Goal: Transaction & Acquisition: Book appointment/travel/reservation

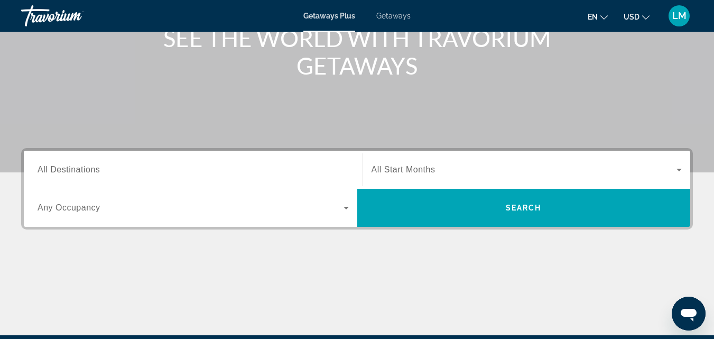
scroll to position [146, 0]
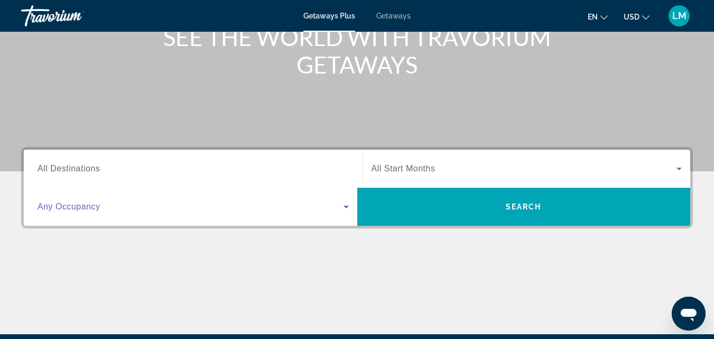
click at [347, 208] on icon "Search widget" at bounding box center [346, 206] width 13 height 13
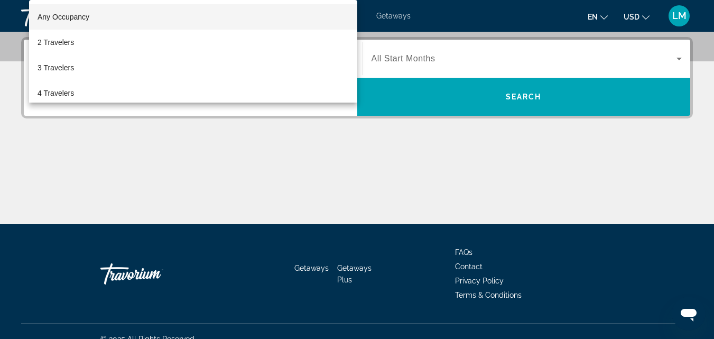
scroll to position [258, 0]
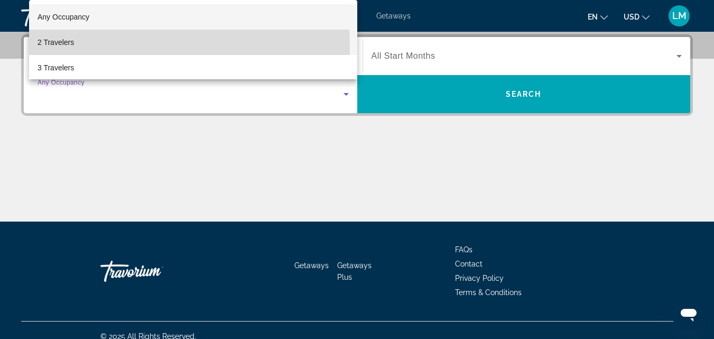
click at [123, 45] on mat-option "2 Travelers" at bounding box center [193, 42] width 328 height 25
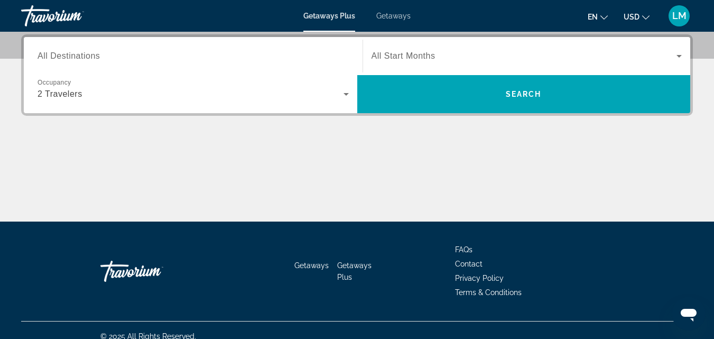
click at [88, 53] on span "All Destinations" at bounding box center [69, 55] width 62 height 9
click at [88, 53] on input "Destination All Destinations" at bounding box center [193, 56] width 311 height 13
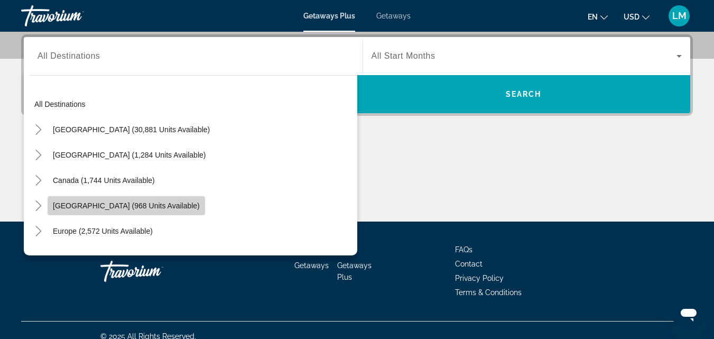
click at [190, 202] on span "Caribbean & Atlantic Islands (968 units available)" at bounding box center [126, 205] width 147 height 8
type input "**********"
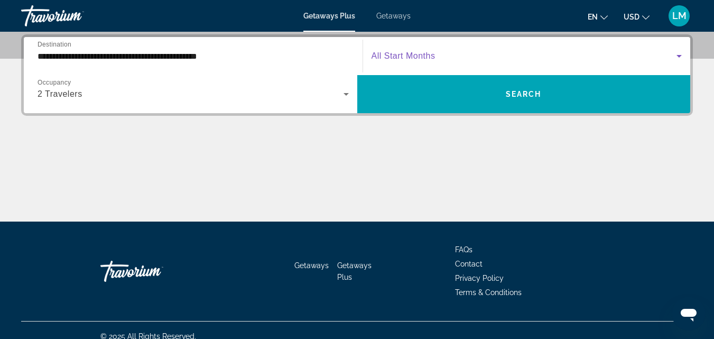
click at [678, 54] on icon "Search widget" at bounding box center [679, 56] width 13 height 13
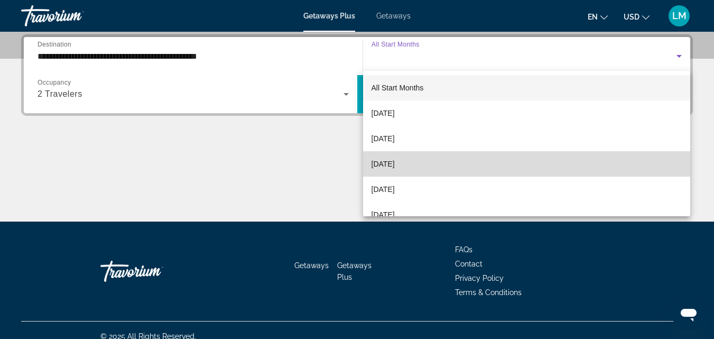
click at [564, 165] on mat-option "November 2025" at bounding box center [527, 163] width 328 height 25
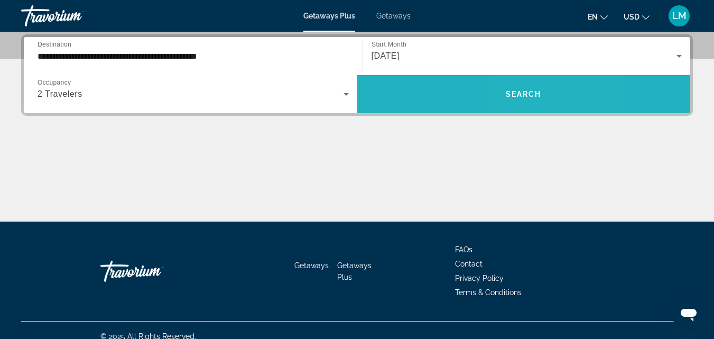
click at [541, 96] on span "Search" at bounding box center [524, 94] width 36 height 8
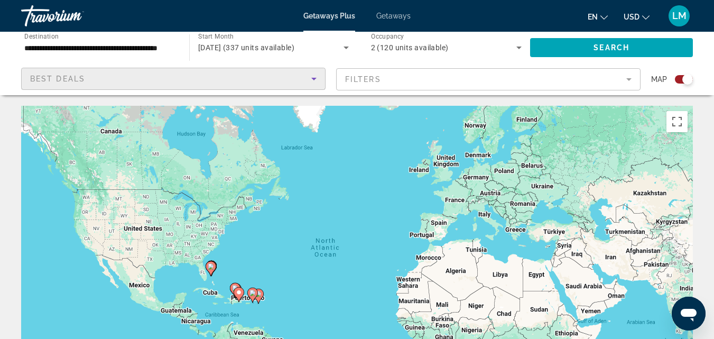
click at [253, 77] on div "Best Deals" at bounding box center [170, 78] width 281 height 13
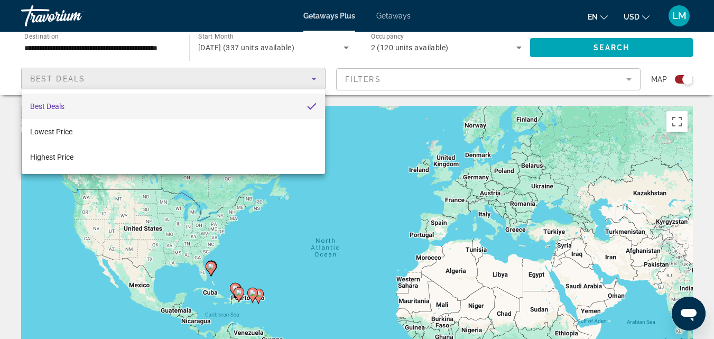
drag, startPoint x: 498, startPoint y: 84, endPoint x: 517, endPoint y: 84, distance: 19.0
click at [516, 84] on div at bounding box center [357, 169] width 714 height 339
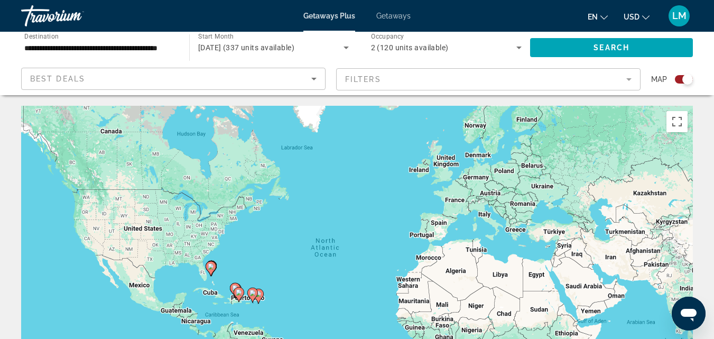
click at [628, 80] on mat-form-field "Filters" at bounding box center [488, 79] width 304 height 22
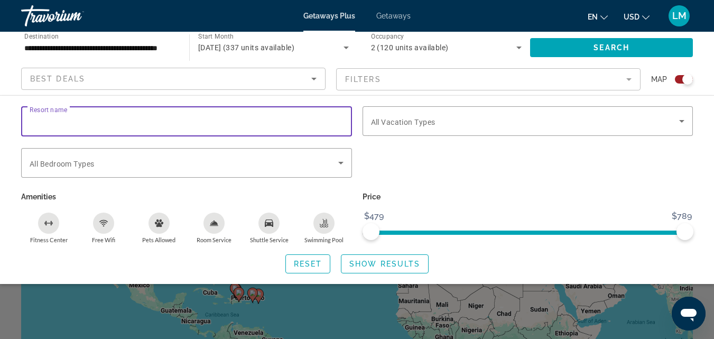
click at [290, 123] on input "Resort name" at bounding box center [187, 121] width 314 height 13
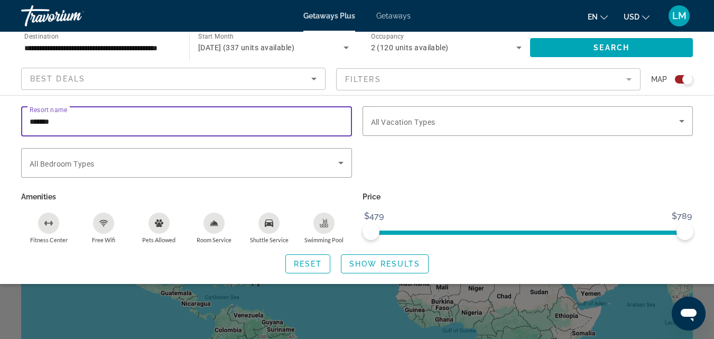
scroll to position [11, 0]
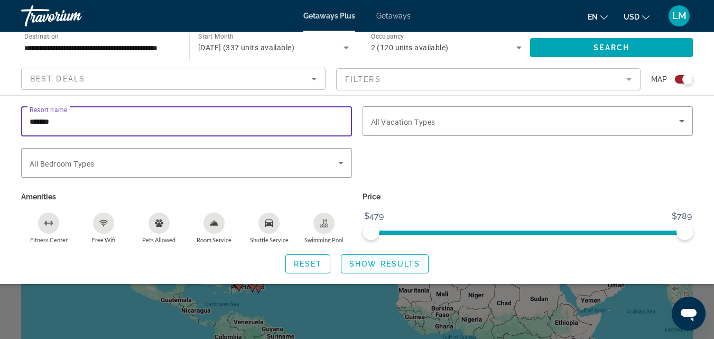
type input "*******"
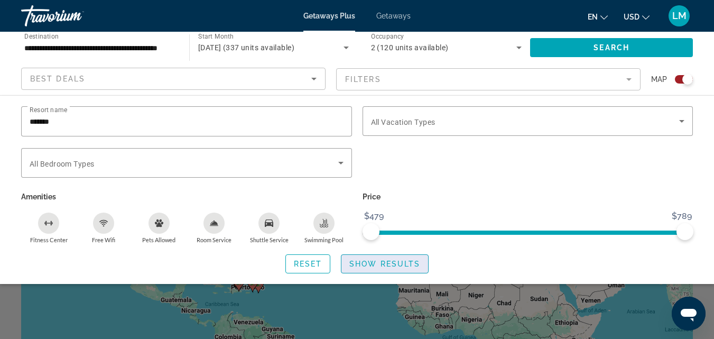
click at [368, 261] on span "Show Results" at bounding box center [384, 264] width 71 height 8
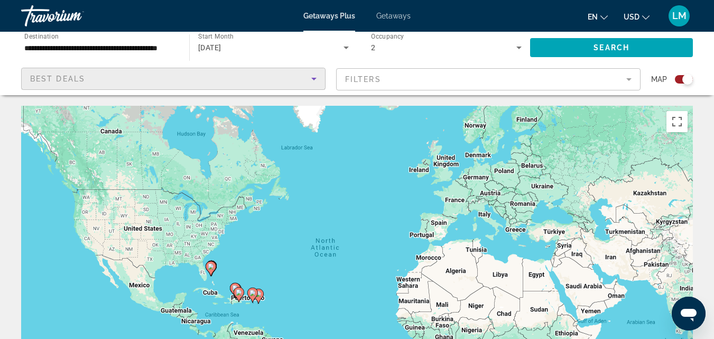
click at [313, 79] on icon "Sort by" at bounding box center [313, 79] width 5 height 3
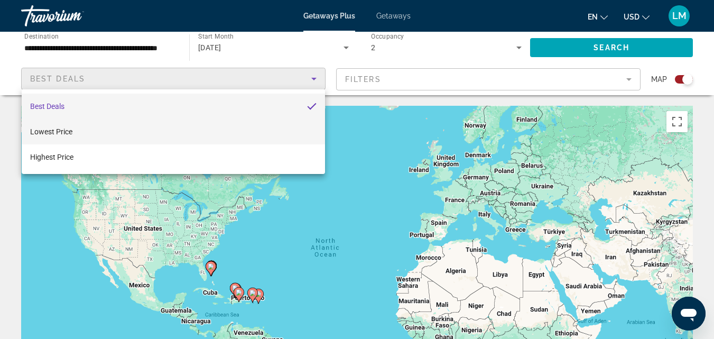
click at [240, 127] on mat-option "Lowest Price" at bounding box center [173, 131] width 303 height 25
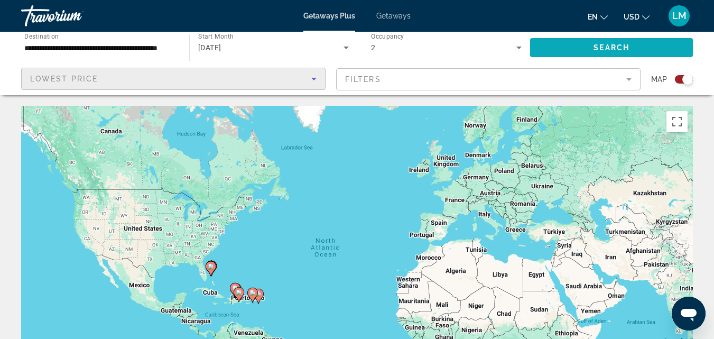
click at [616, 46] on span "Search" at bounding box center [612, 47] width 36 height 8
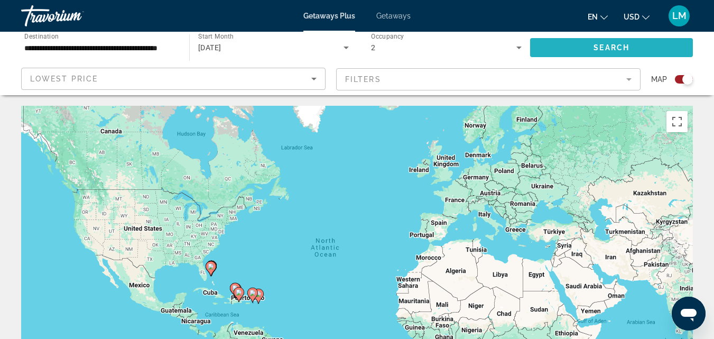
click at [562, 47] on span "Search widget" at bounding box center [611, 47] width 163 height 25
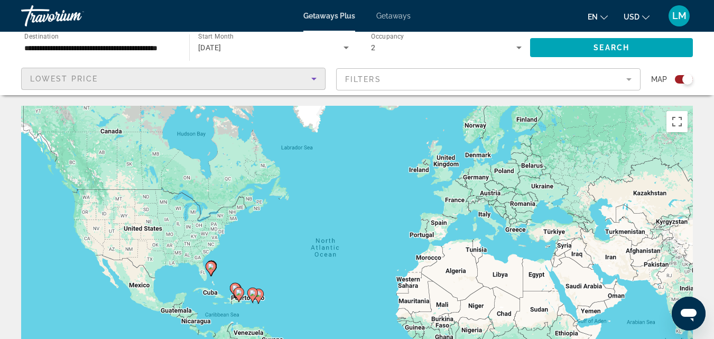
click at [212, 78] on div "Lowest Price" at bounding box center [170, 78] width 281 height 13
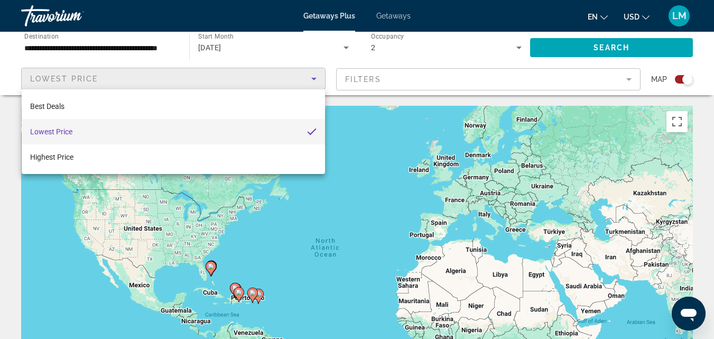
click at [212, 78] on div at bounding box center [357, 169] width 714 height 339
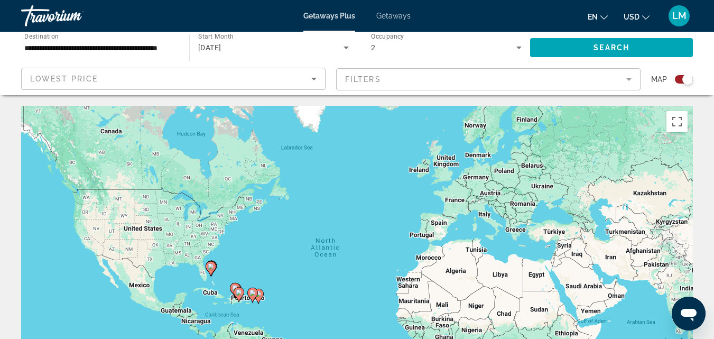
click at [392, 16] on span "Getaways" at bounding box center [393, 16] width 34 height 8
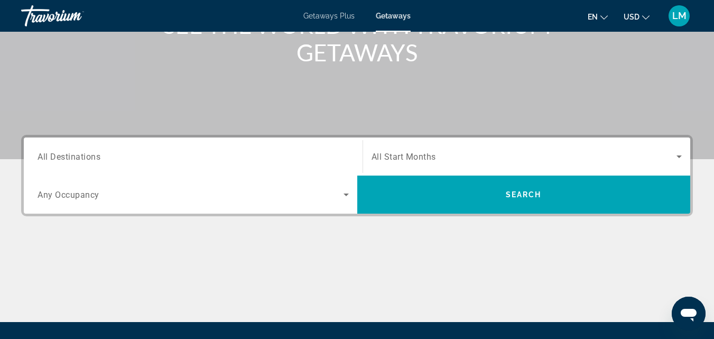
scroll to position [159, 0]
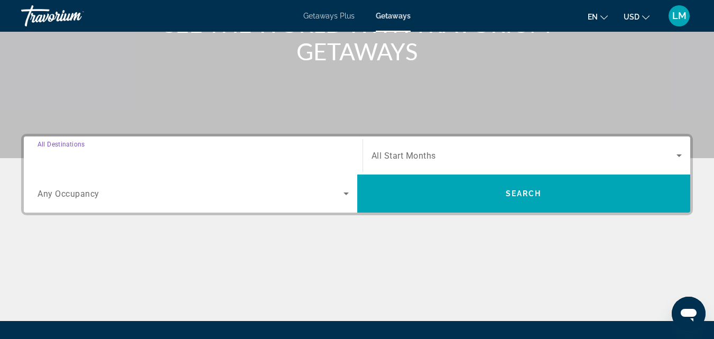
click at [111, 154] on input "Destination All Destinations" at bounding box center [193, 156] width 311 height 13
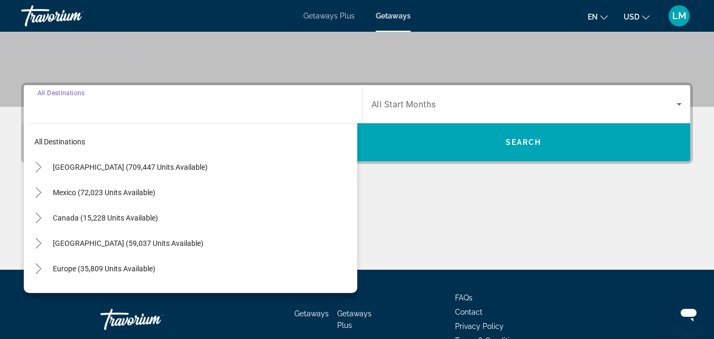
scroll to position [258, 0]
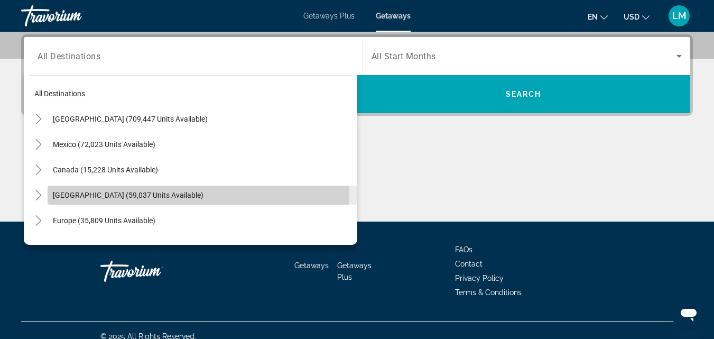
click at [118, 193] on span "[GEOGRAPHIC_DATA] (59,037 units available)" at bounding box center [128, 195] width 151 height 8
type input "**********"
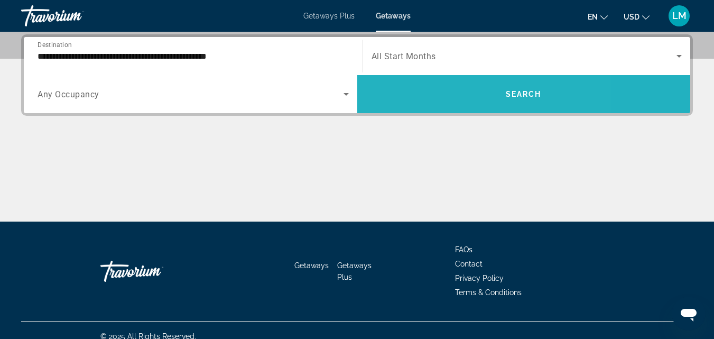
click at [449, 95] on span "Search widget" at bounding box center [524, 93] width 334 height 25
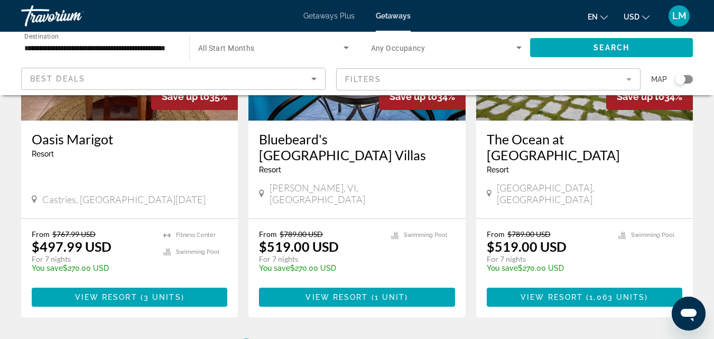
scroll to position [1325, 0]
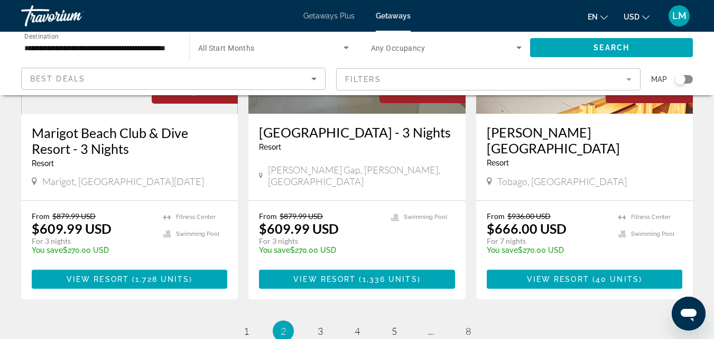
scroll to position [1320, 0]
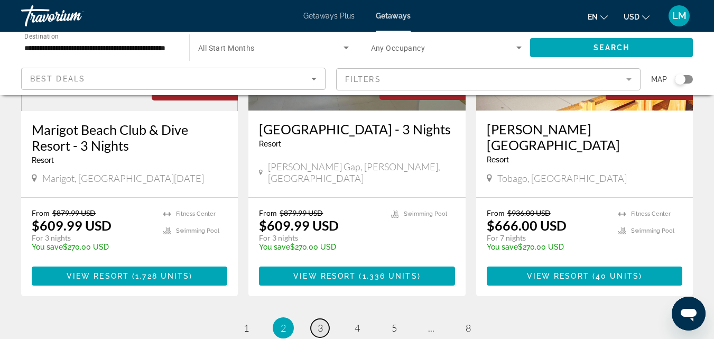
click at [322, 322] on span "3" at bounding box center [320, 328] width 5 height 12
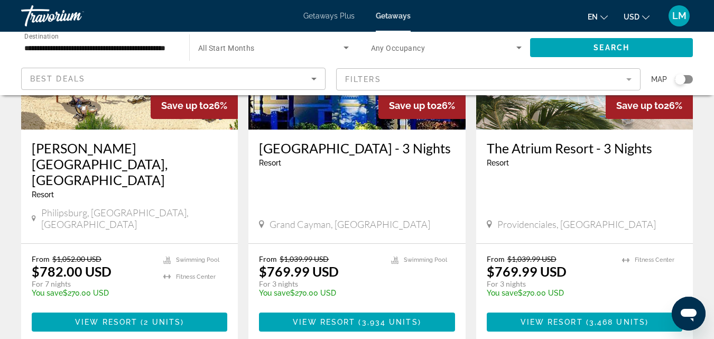
scroll to position [1324, 0]
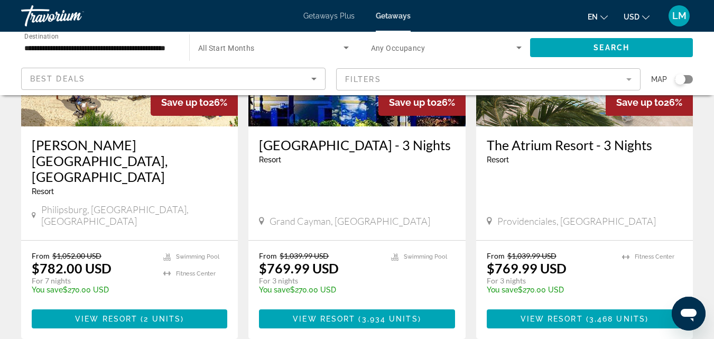
click at [585, 155] on div "Resort - This is an adults only resort" at bounding box center [585, 159] width 196 height 8
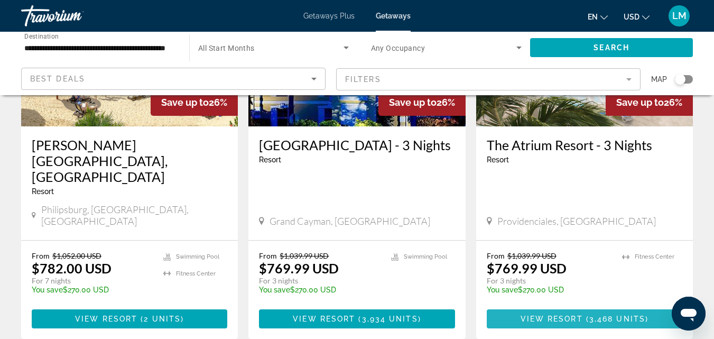
click at [593, 315] on span "3,468 units" at bounding box center [617, 319] width 56 height 8
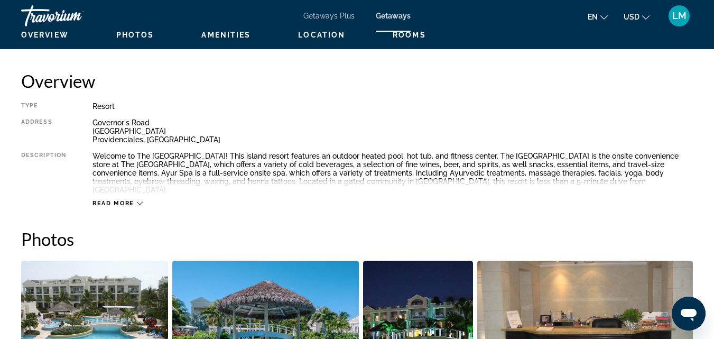
scroll to position [568, 0]
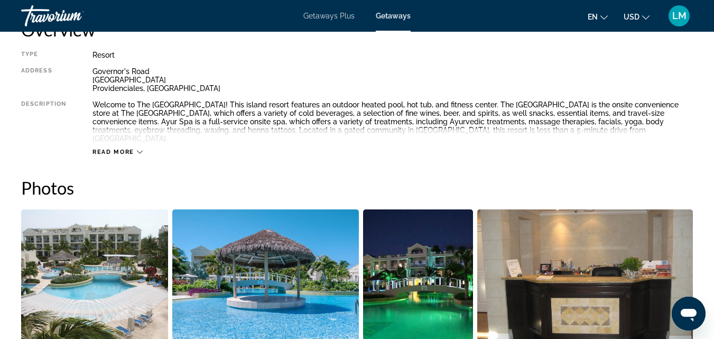
click at [137, 149] on icon "Main content" at bounding box center [140, 152] width 6 height 6
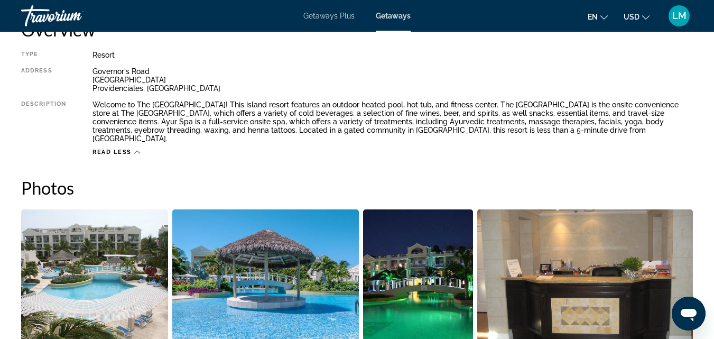
scroll to position [350, 0]
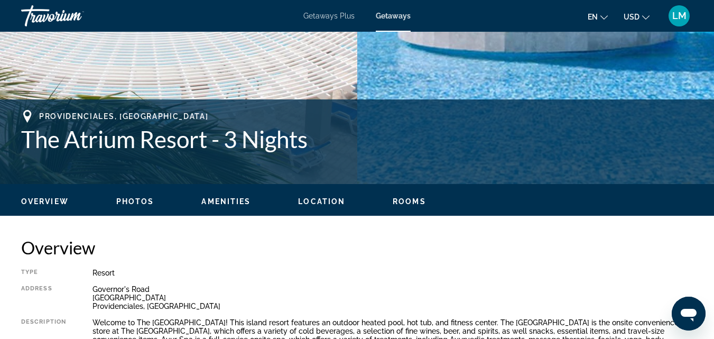
click at [629, 269] on div "Resort" at bounding box center [393, 273] width 600 height 8
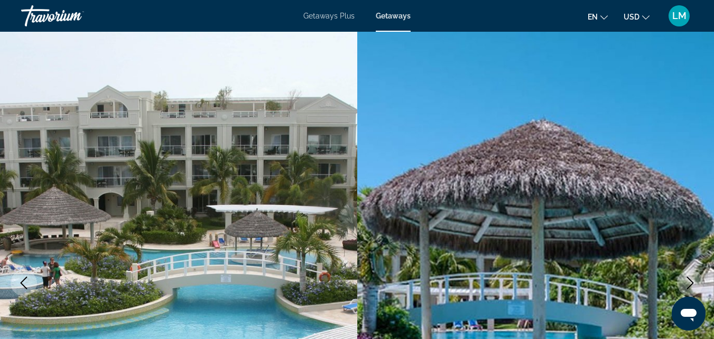
scroll to position [653, 0]
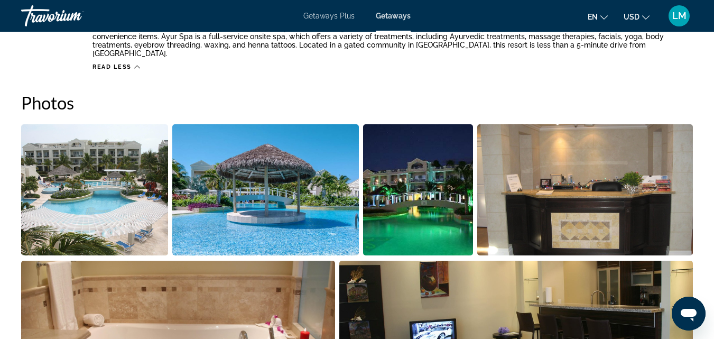
click at [122, 200] on img "Open full-screen image slider" at bounding box center [94, 189] width 147 height 131
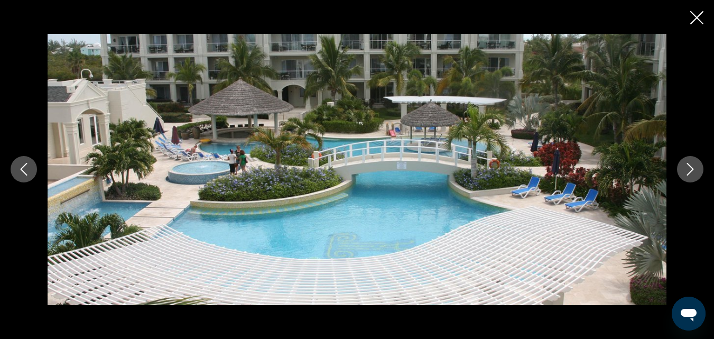
click at [687, 168] on icon "Next image" at bounding box center [690, 169] width 13 height 13
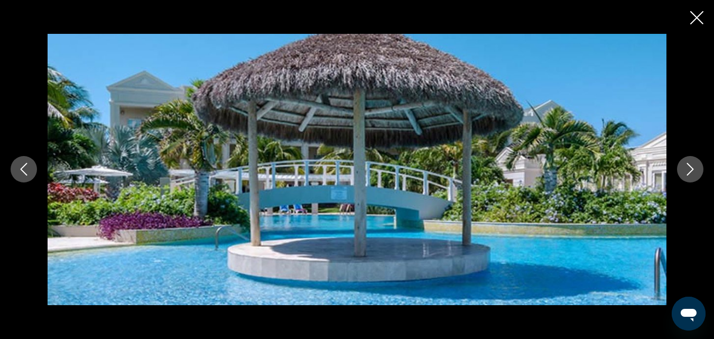
click at [687, 168] on icon "Next image" at bounding box center [690, 169] width 13 height 13
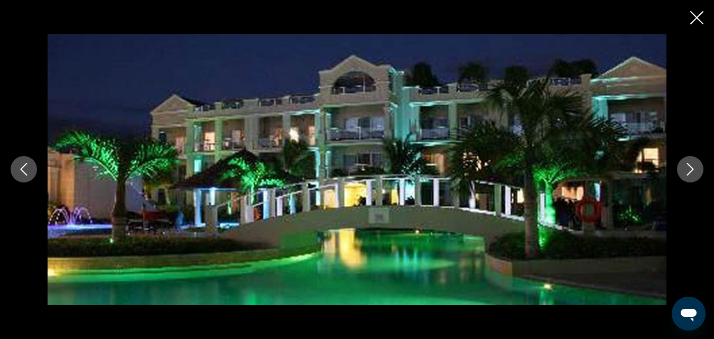
click at [687, 168] on icon "Next image" at bounding box center [690, 169] width 13 height 13
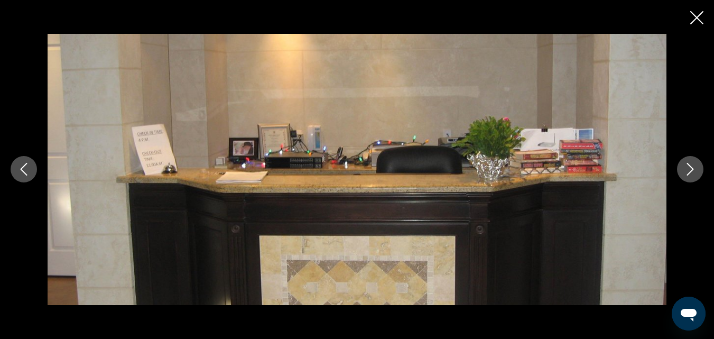
click at [687, 168] on icon "Next image" at bounding box center [690, 169] width 13 height 13
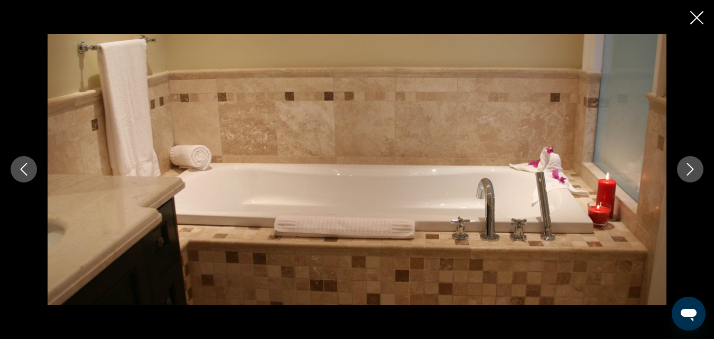
click at [687, 168] on icon "Next image" at bounding box center [690, 169] width 13 height 13
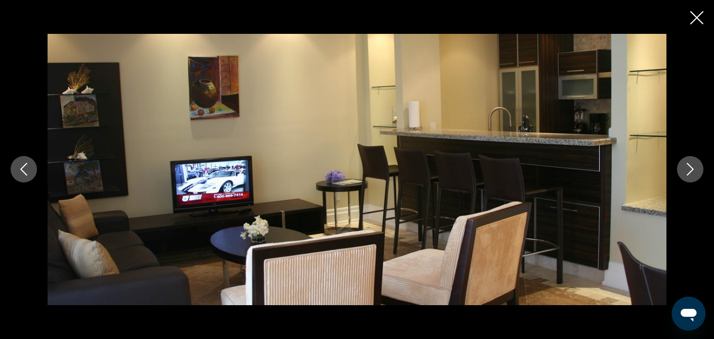
click at [687, 168] on icon "Next image" at bounding box center [690, 169] width 13 height 13
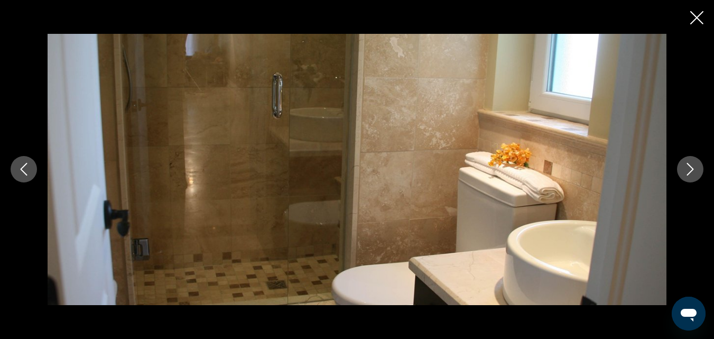
click at [687, 168] on icon "Next image" at bounding box center [690, 169] width 13 height 13
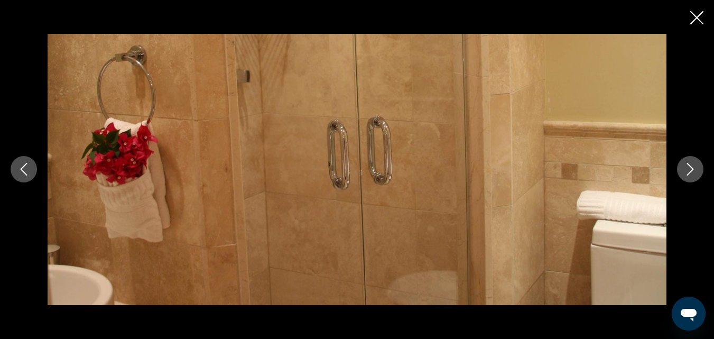
click at [687, 168] on icon "Next image" at bounding box center [690, 169] width 13 height 13
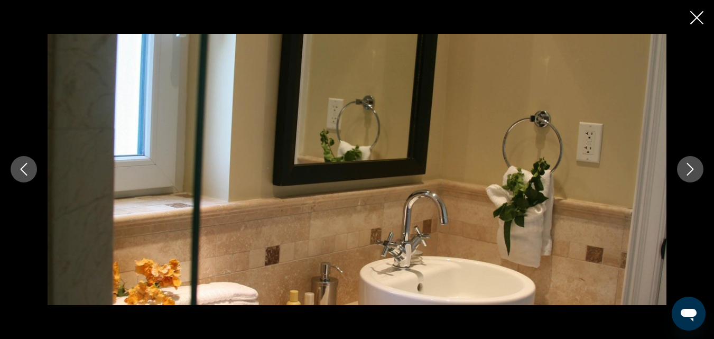
click at [687, 168] on icon "Next image" at bounding box center [690, 169] width 13 height 13
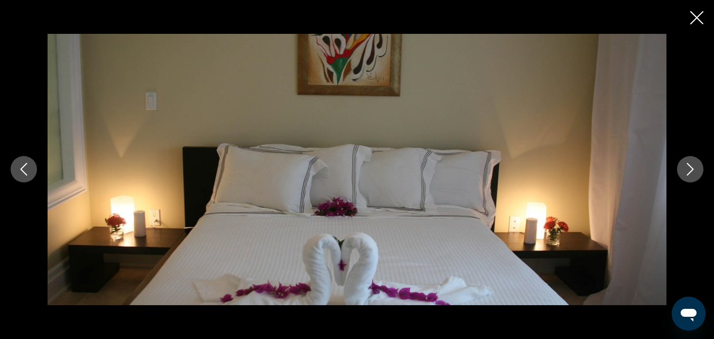
click at [687, 168] on icon "Next image" at bounding box center [690, 169] width 13 height 13
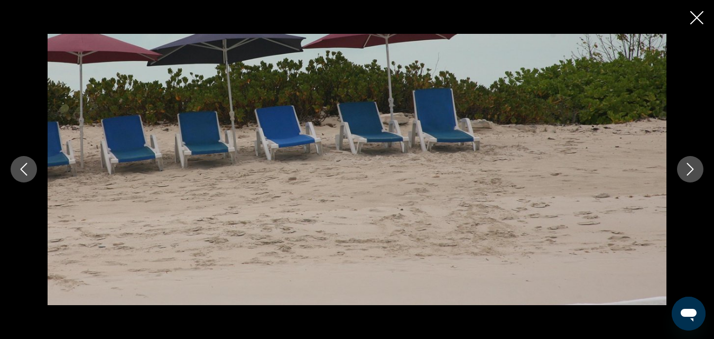
click at [687, 168] on icon "Next image" at bounding box center [690, 169] width 13 height 13
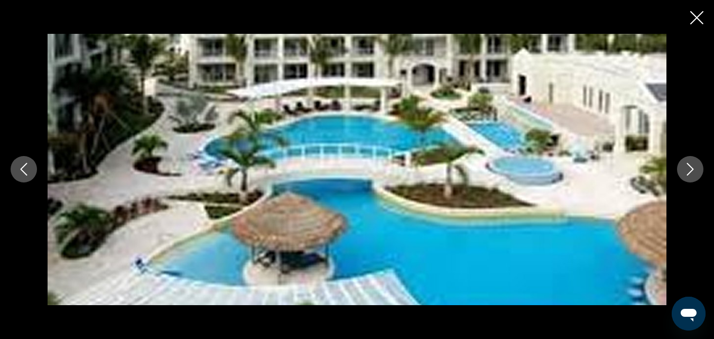
click at [687, 168] on icon "Next image" at bounding box center [690, 169] width 13 height 13
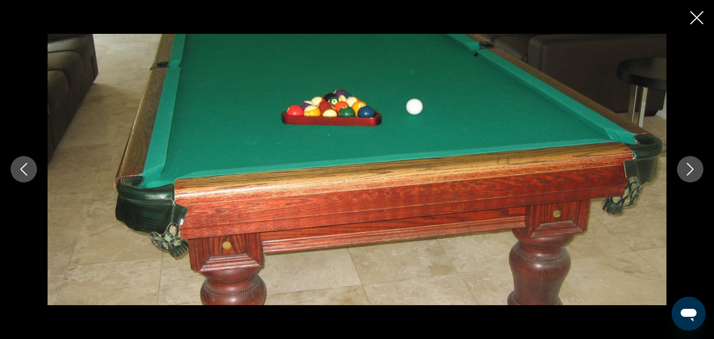
click at [687, 168] on icon "Next image" at bounding box center [690, 169] width 13 height 13
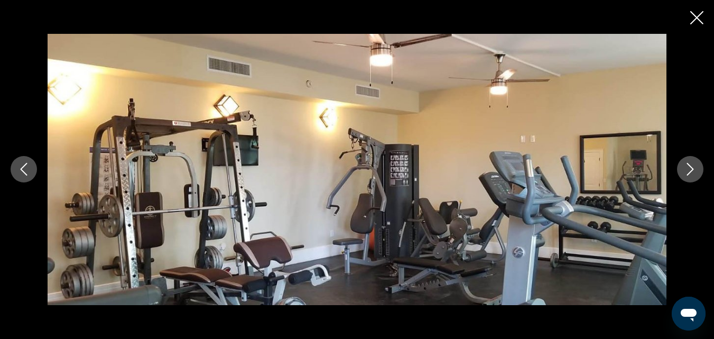
click at [687, 168] on icon "Next image" at bounding box center [690, 169] width 13 height 13
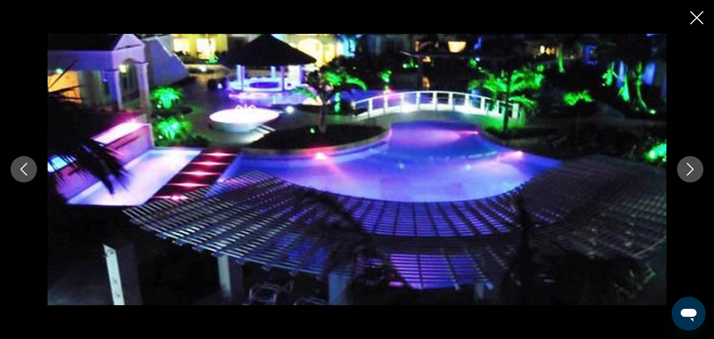
click at [687, 168] on icon "Next image" at bounding box center [690, 169] width 13 height 13
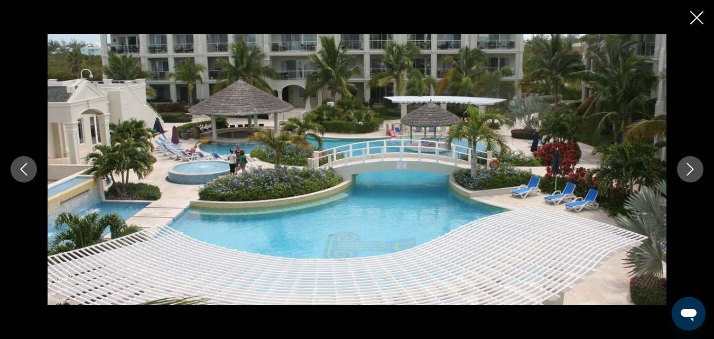
click at [687, 168] on icon "Next image" at bounding box center [690, 169] width 13 height 13
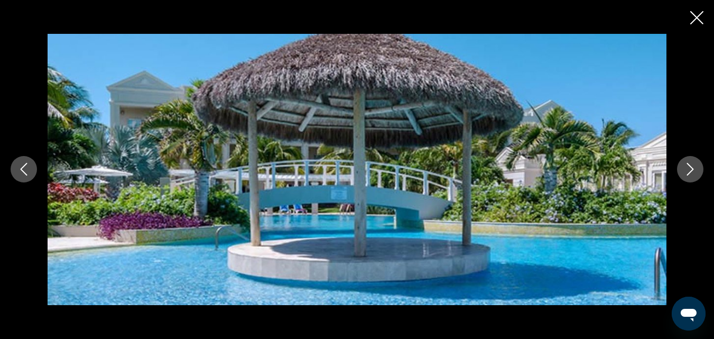
click at [687, 168] on icon "Next image" at bounding box center [690, 169] width 13 height 13
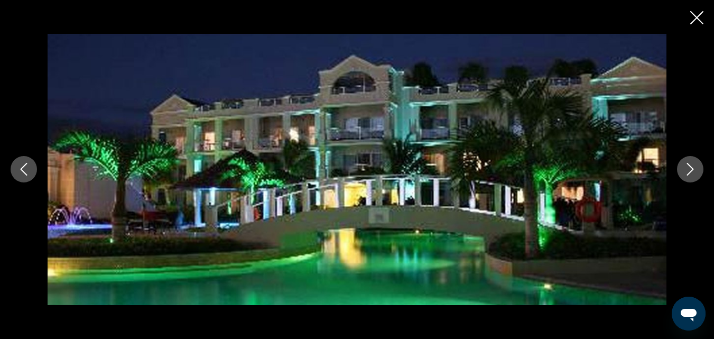
click at [687, 168] on icon "Next image" at bounding box center [690, 169] width 13 height 13
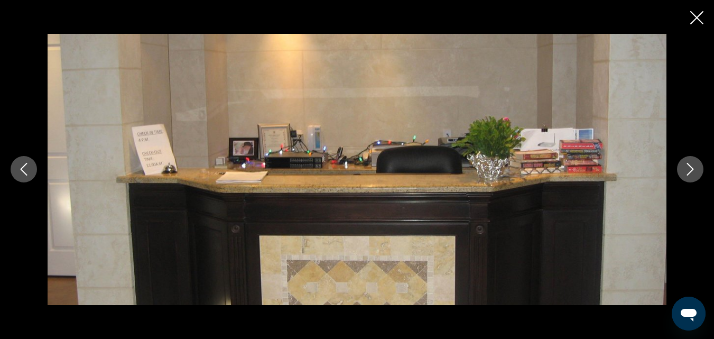
click at [687, 168] on icon "Next image" at bounding box center [690, 169] width 13 height 13
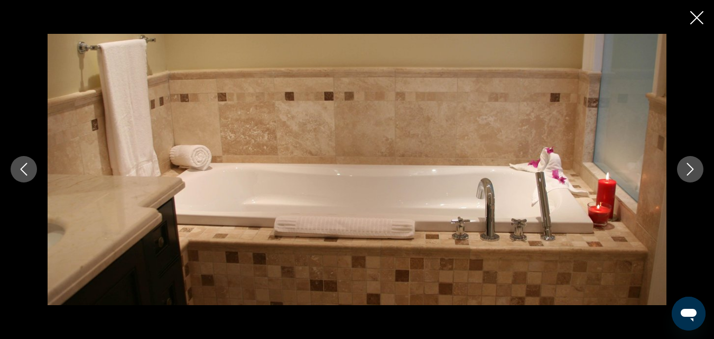
click at [693, 16] on icon "Close slideshow" at bounding box center [696, 17] width 13 height 13
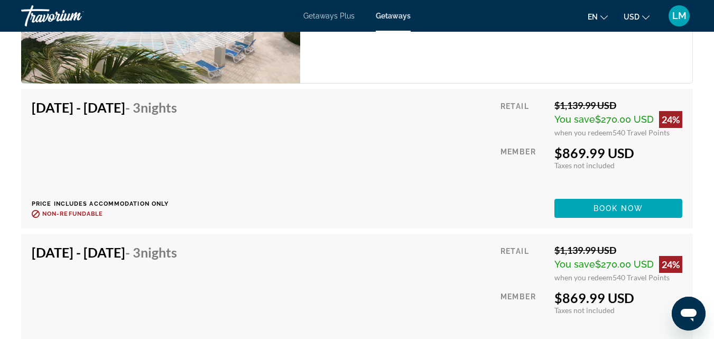
scroll to position [1740, 0]
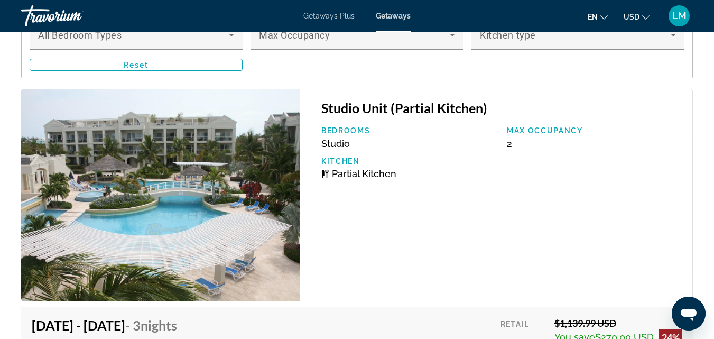
click at [599, 154] on div "Bedrooms Studio Max Occupancy 2 Kitchen Partial Kitchen" at bounding box center [501, 156] width 371 height 61
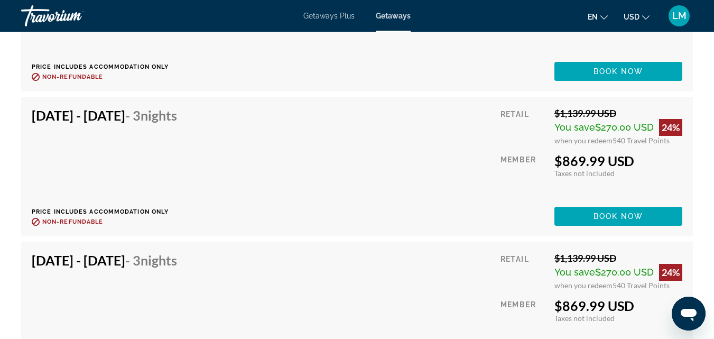
scroll to position [0, 0]
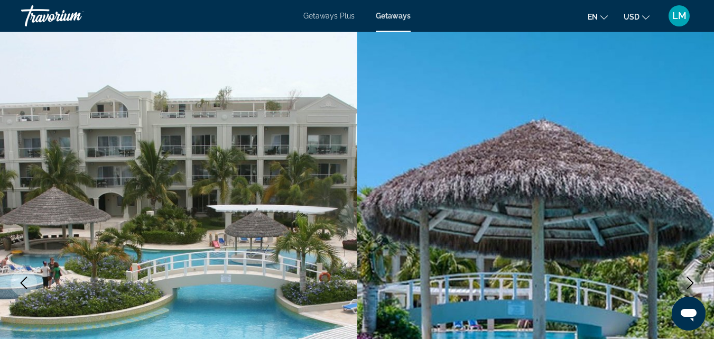
click at [350, 16] on span "Getaways Plus" at bounding box center [328, 16] width 51 height 8
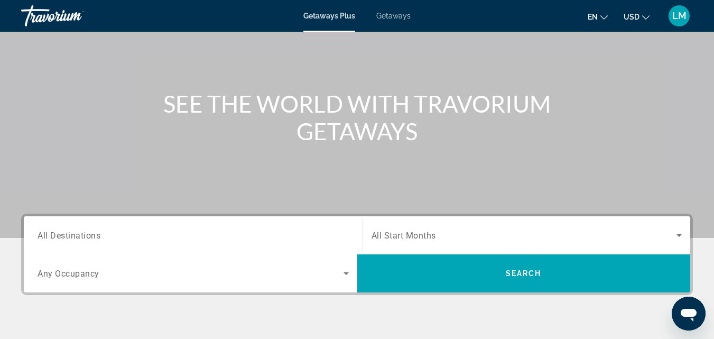
scroll to position [87, 0]
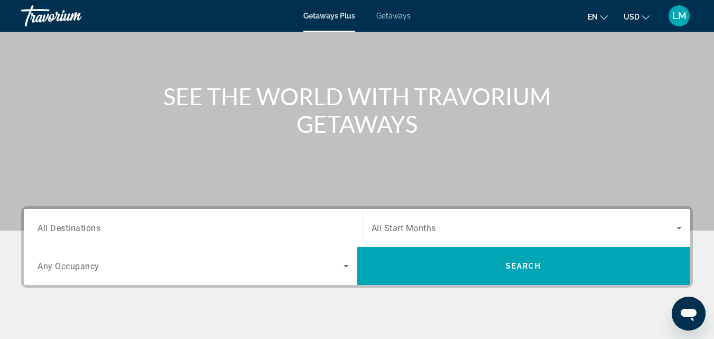
click at [347, 265] on icon "Search widget" at bounding box center [346, 266] width 5 height 3
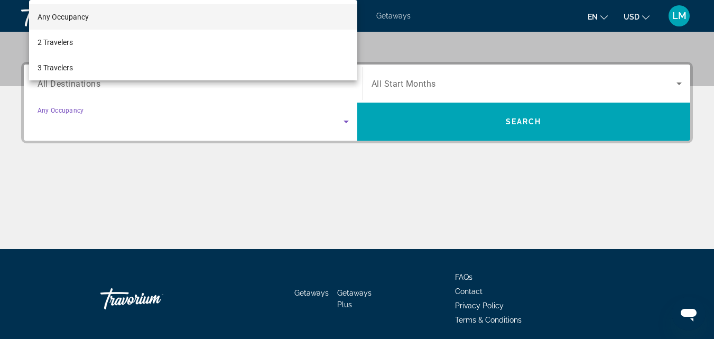
scroll to position [258, 0]
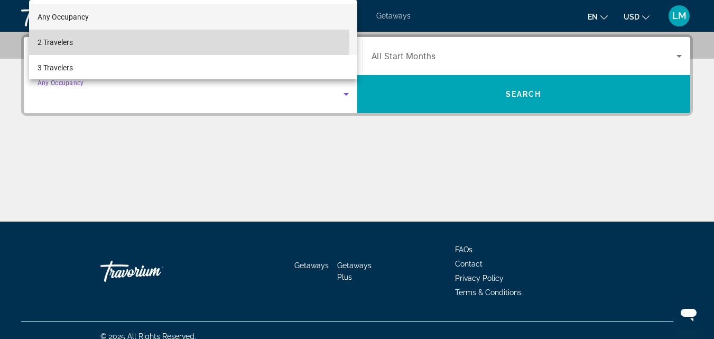
click at [75, 42] on mat-option "2 Travelers" at bounding box center [193, 42] width 328 height 25
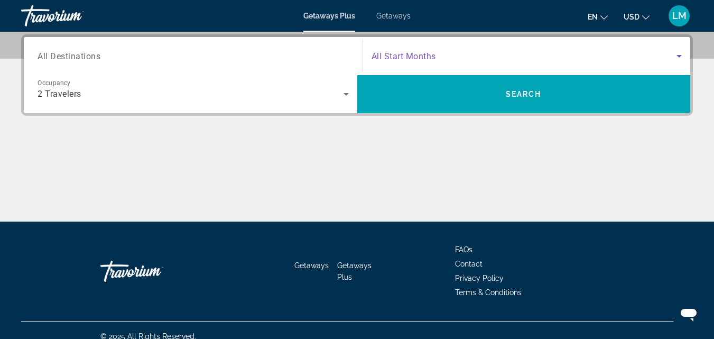
click at [680, 54] on icon "Search widget" at bounding box center [679, 56] width 13 height 13
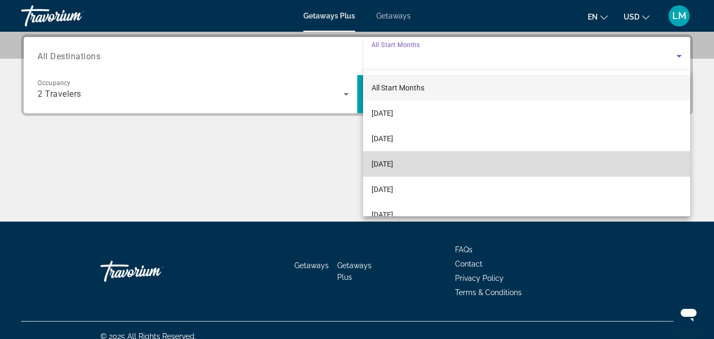
click at [637, 160] on mat-option "[DATE]" at bounding box center [527, 163] width 328 height 25
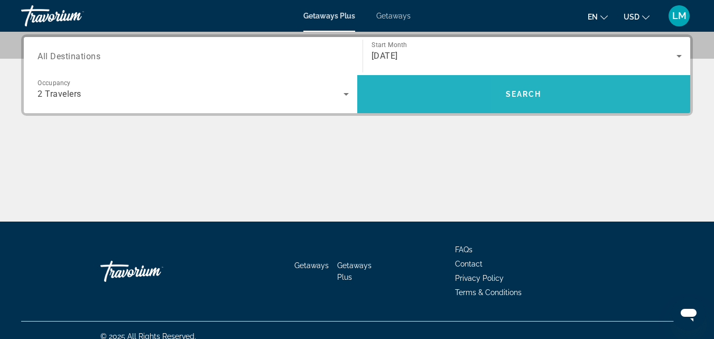
click at [635, 98] on span "Search widget" at bounding box center [524, 93] width 334 height 25
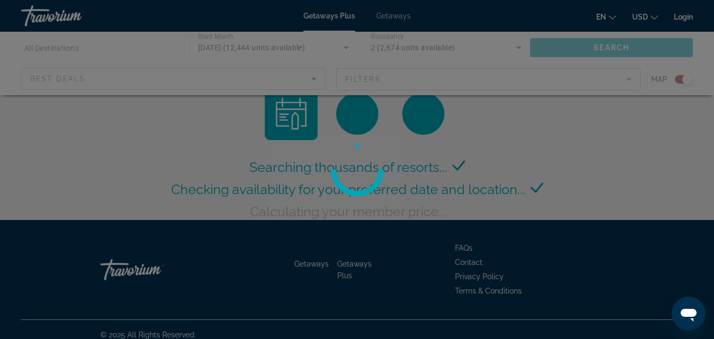
click at [628, 79] on div at bounding box center [357, 169] width 714 height 339
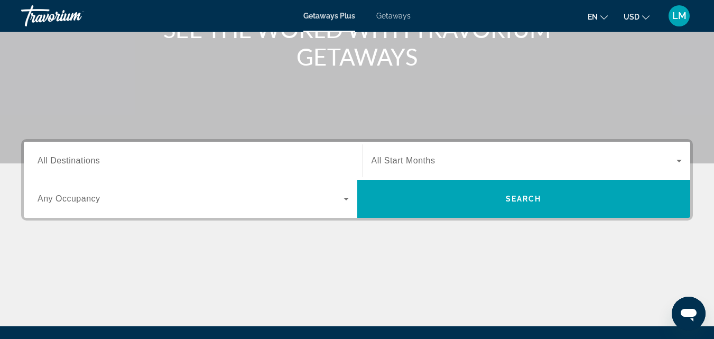
scroll to position [157, 0]
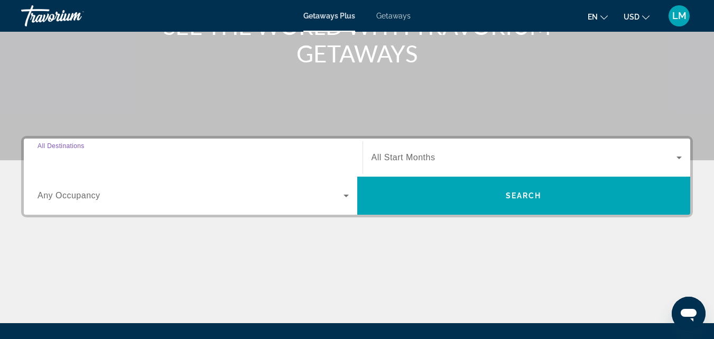
click at [218, 157] on input "Destination All Destinations" at bounding box center [193, 158] width 311 height 13
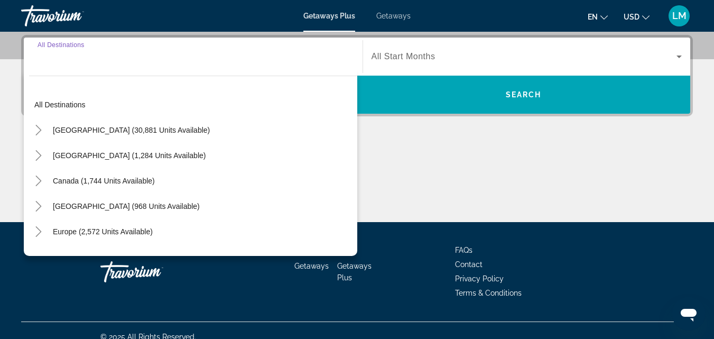
scroll to position [258, 0]
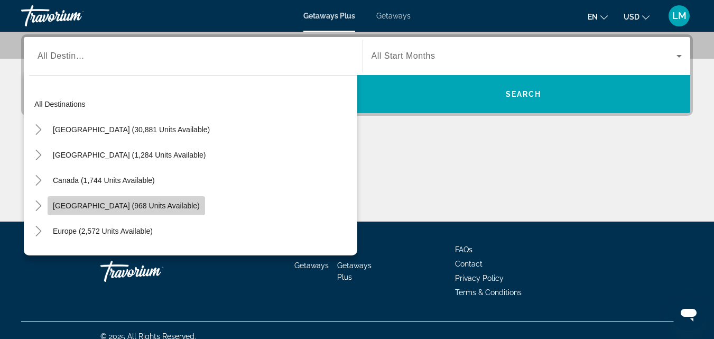
click at [156, 207] on span "[GEOGRAPHIC_DATA] (968 units available)" at bounding box center [126, 205] width 147 height 8
type input "**********"
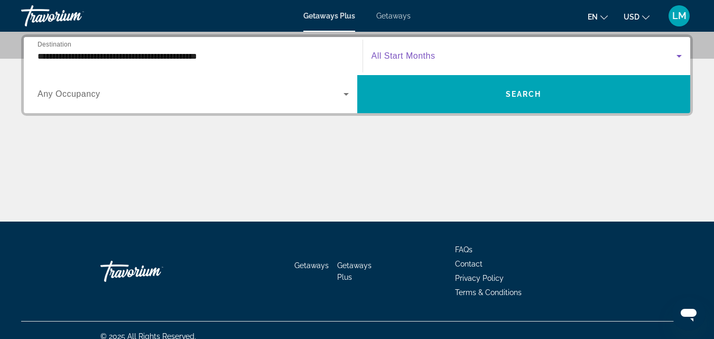
click at [679, 53] on icon "Search widget" at bounding box center [679, 56] width 13 height 13
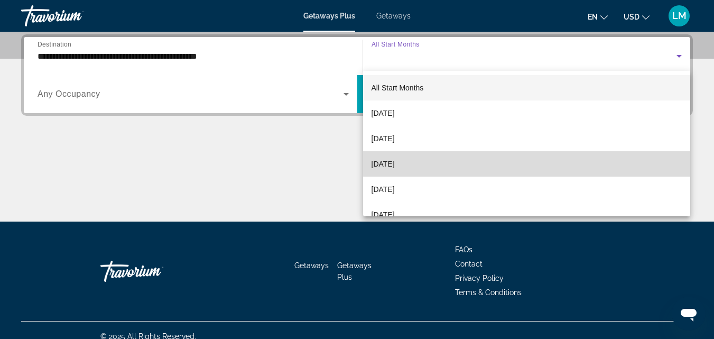
click at [557, 172] on mat-option "[DATE]" at bounding box center [527, 163] width 328 height 25
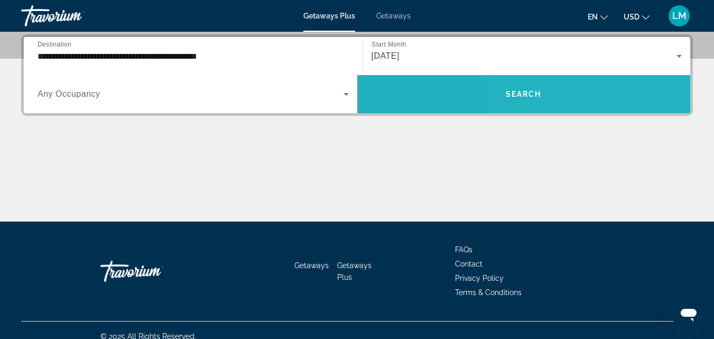
click at [575, 85] on span "Search widget" at bounding box center [524, 93] width 334 height 25
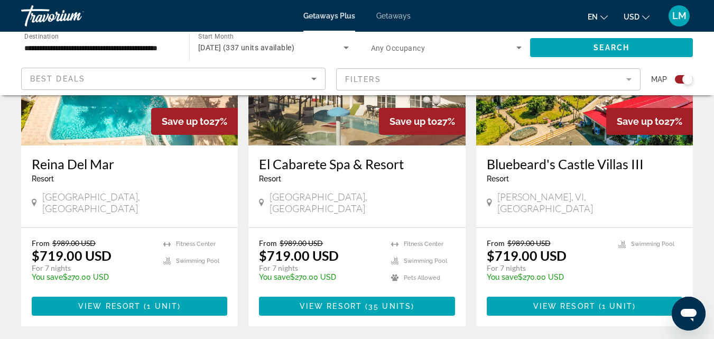
scroll to position [1648, 0]
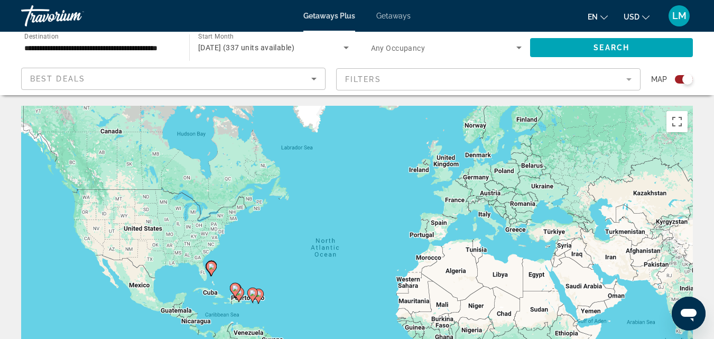
click at [336, 14] on span "Getaways Plus" at bounding box center [329, 16] width 52 height 8
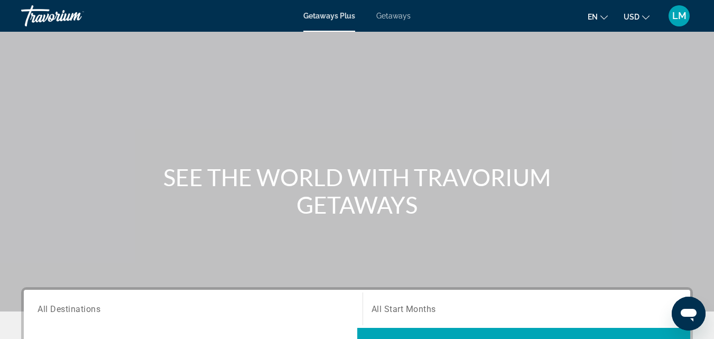
scroll to position [5, 0]
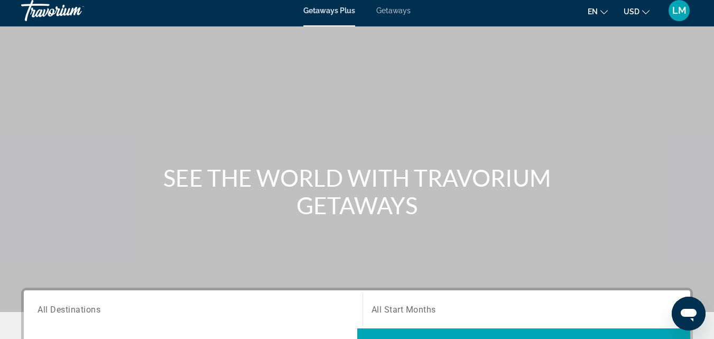
click at [397, 5] on div "Getaways Plus Getaways en English Español Français Italiano Português русский U…" at bounding box center [357, 10] width 714 height 27
click at [397, 11] on span "Getaways" at bounding box center [393, 10] width 34 height 8
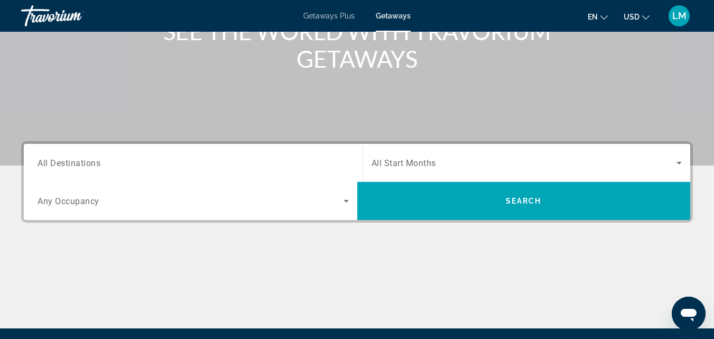
scroll to position [154, 0]
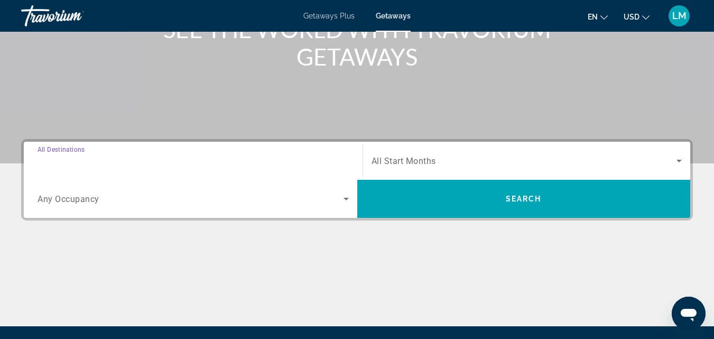
click at [133, 159] on input "Destination All Destinations" at bounding box center [193, 161] width 311 height 13
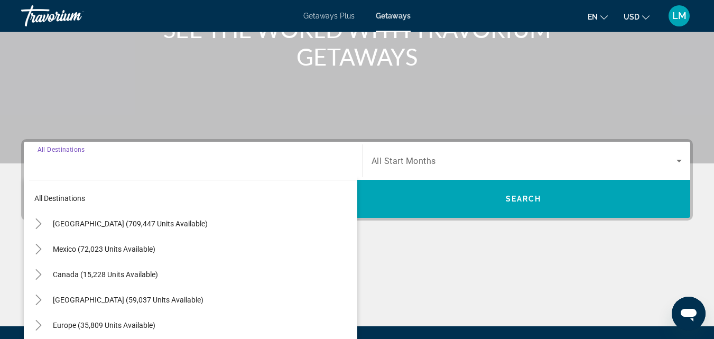
scroll to position [258, 0]
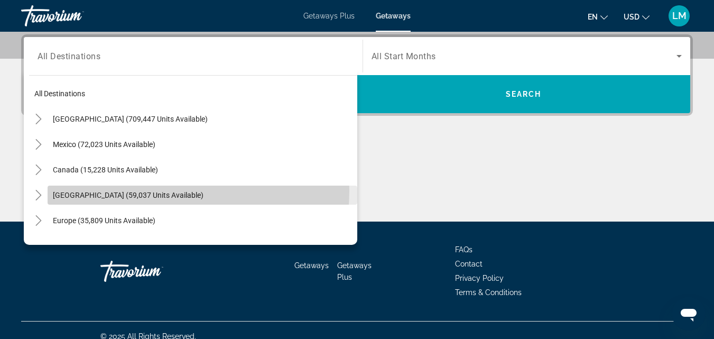
click at [134, 191] on span "[GEOGRAPHIC_DATA] (59,037 units available)" at bounding box center [128, 195] width 151 height 8
type input "**********"
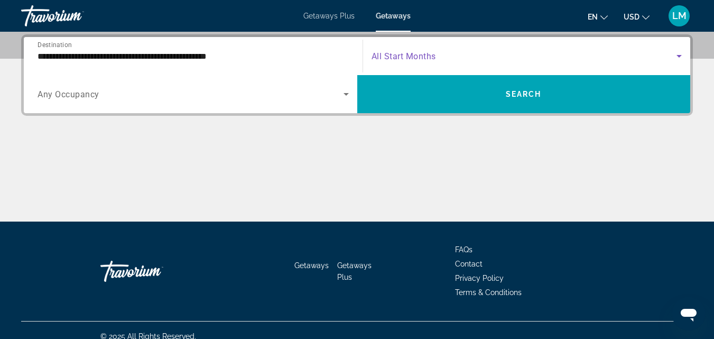
click at [447, 59] on span "Search widget" at bounding box center [525, 56] width 306 height 13
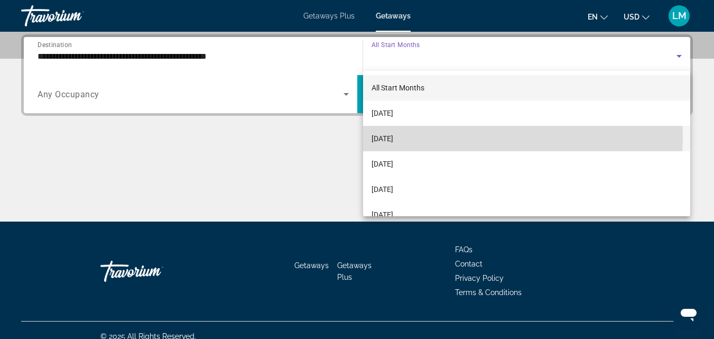
click at [439, 136] on mat-option "[DATE]" at bounding box center [527, 138] width 328 height 25
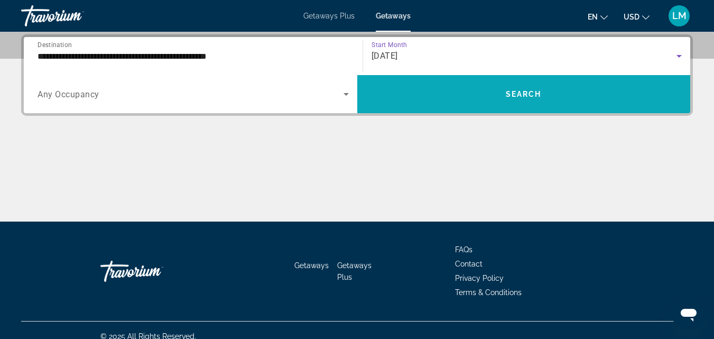
click at [470, 101] on span "Search widget" at bounding box center [524, 93] width 334 height 25
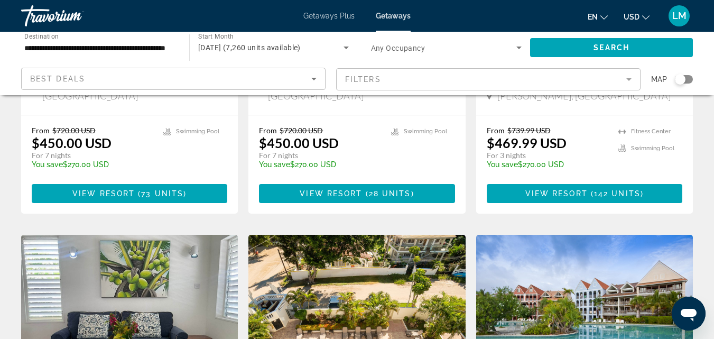
scroll to position [1446, 0]
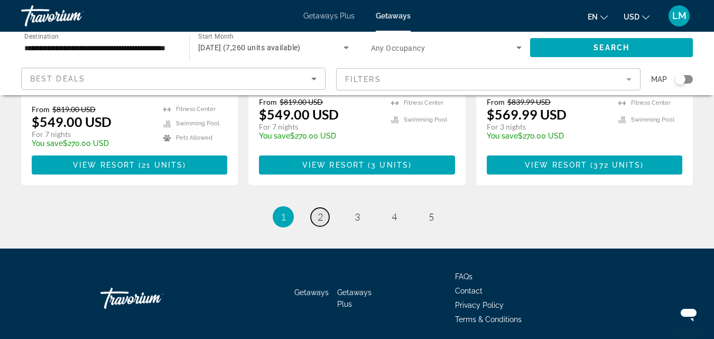
click at [320, 211] on span "2" at bounding box center [320, 217] width 5 height 12
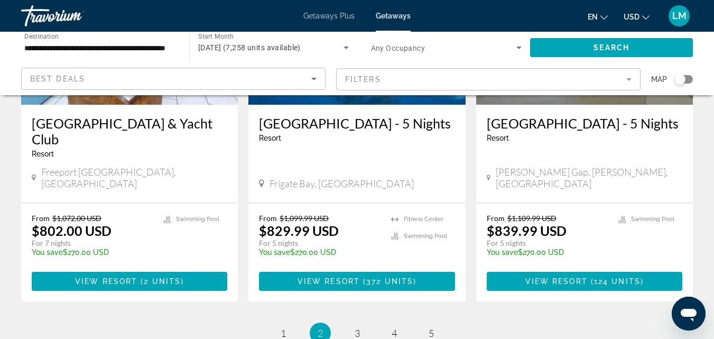
scroll to position [1361, 0]
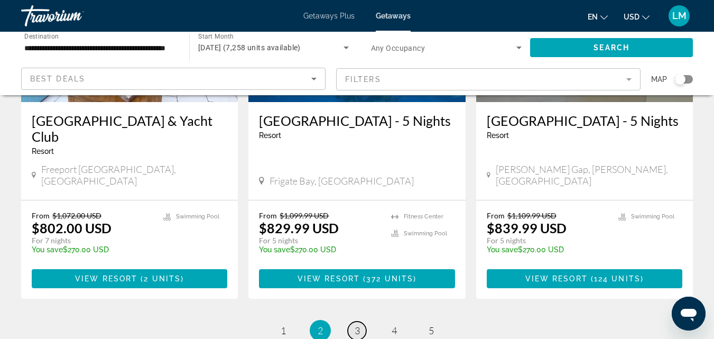
click at [358, 325] on span "3" at bounding box center [357, 331] width 5 height 12
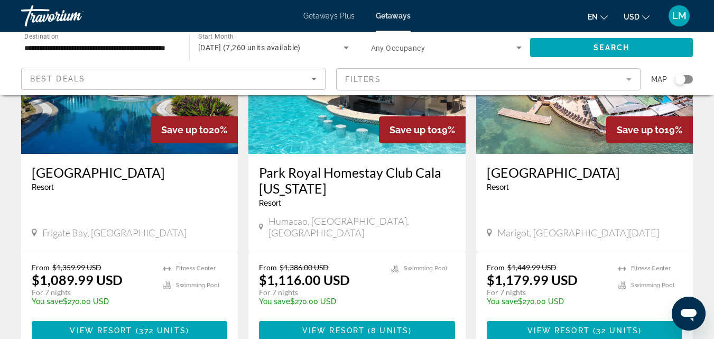
scroll to position [1344, 0]
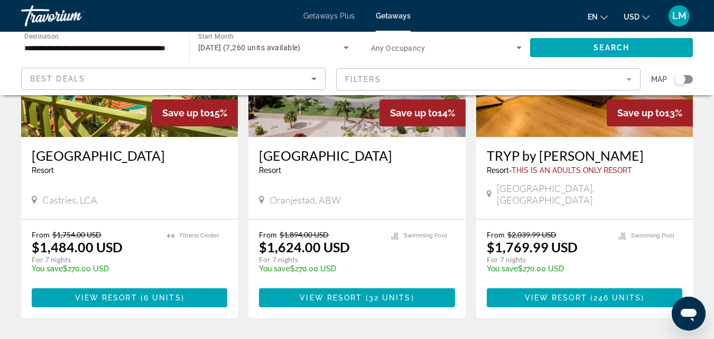
scroll to position [1350, 0]
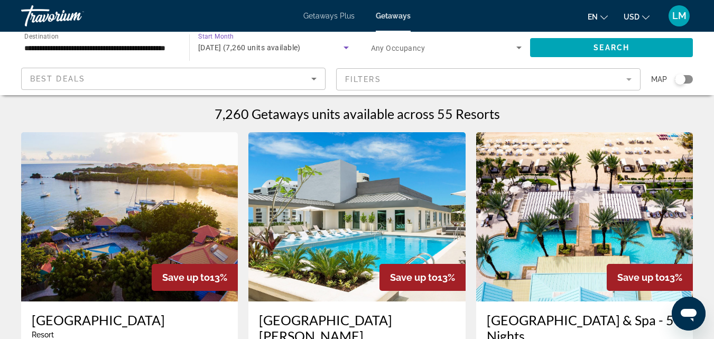
click at [346, 47] on icon "Search widget" at bounding box center [346, 48] width 5 height 3
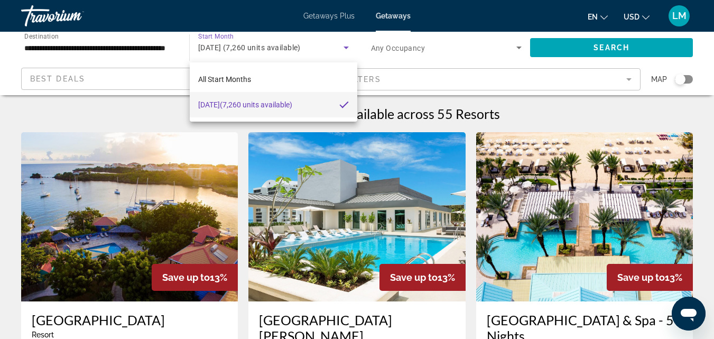
click at [517, 49] on div at bounding box center [357, 169] width 714 height 339
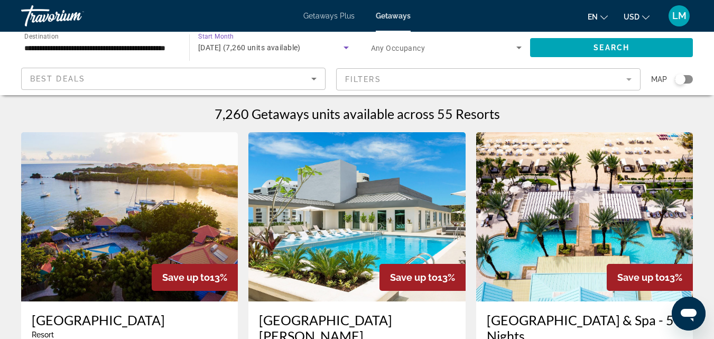
click at [346, 47] on icon "Search widget" at bounding box center [346, 48] width 5 height 3
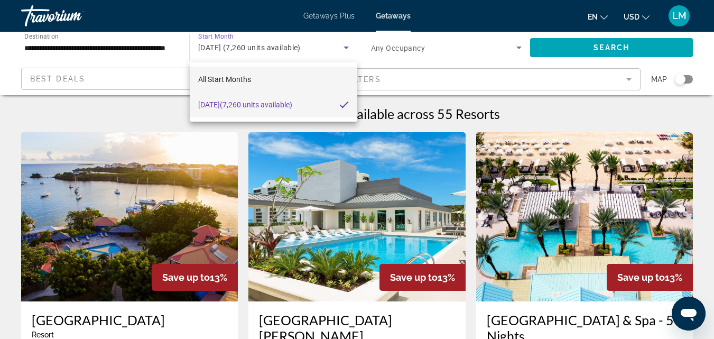
click at [305, 77] on mat-option "All Start Months" at bounding box center [274, 79] width 168 height 25
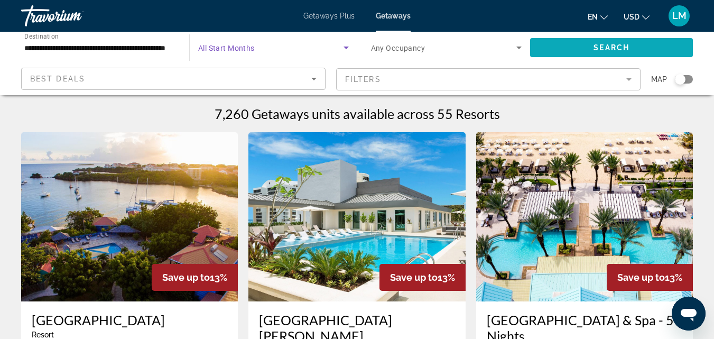
click at [556, 43] on span "Search widget" at bounding box center [611, 47] width 163 height 25
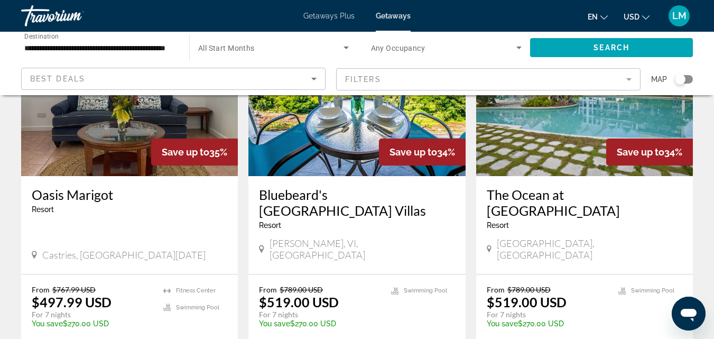
scroll to position [1331, 0]
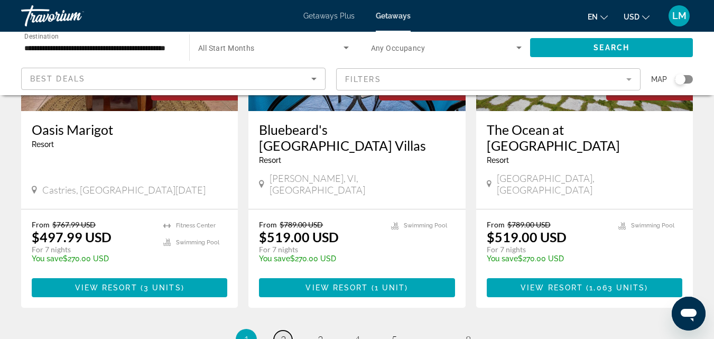
click at [283, 334] on span "2" at bounding box center [283, 340] width 5 height 12
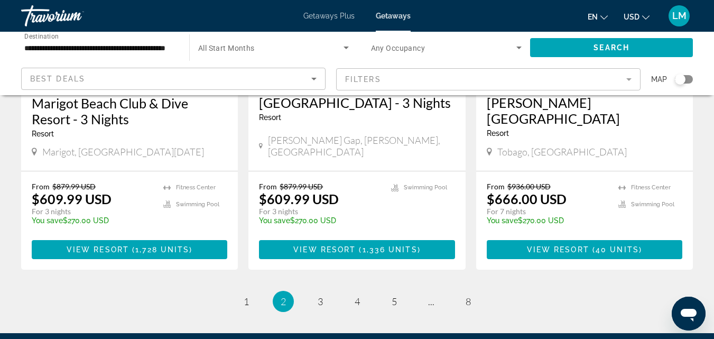
scroll to position [1349, 0]
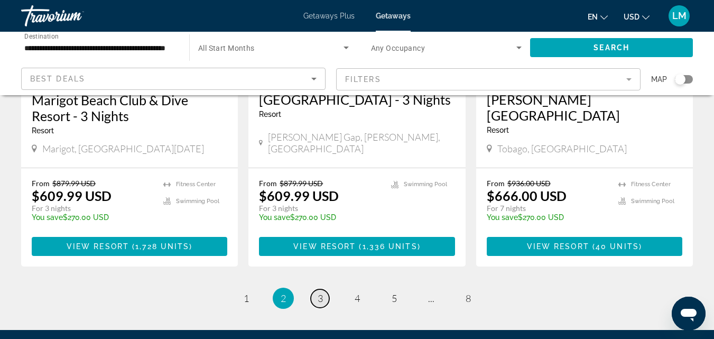
click at [320, 292] on span "3" at bounding box center [320, 298] width 5 height 12
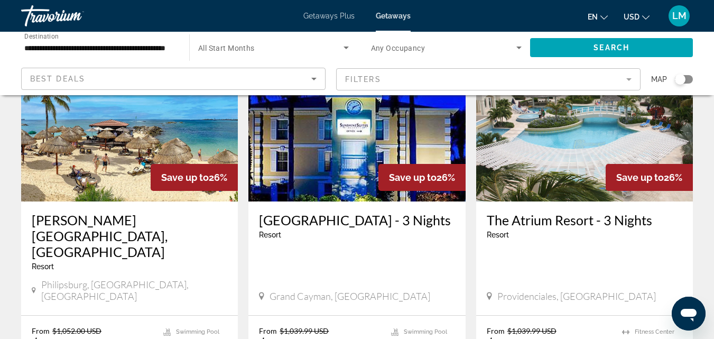
scroll to position [1252, 0]
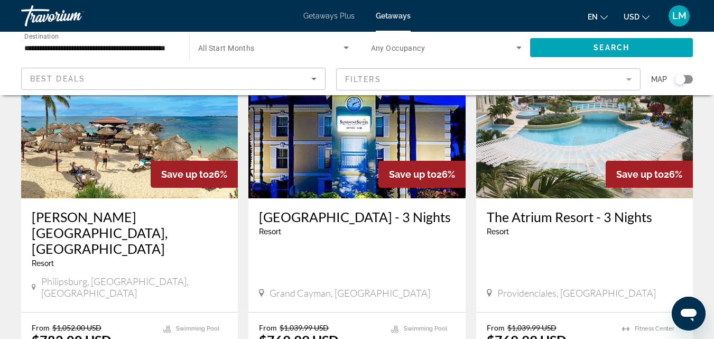
click at [541, 227] on div "Resort - This is an adults only resort" at bounding box center [585, 231] width 196 height 8
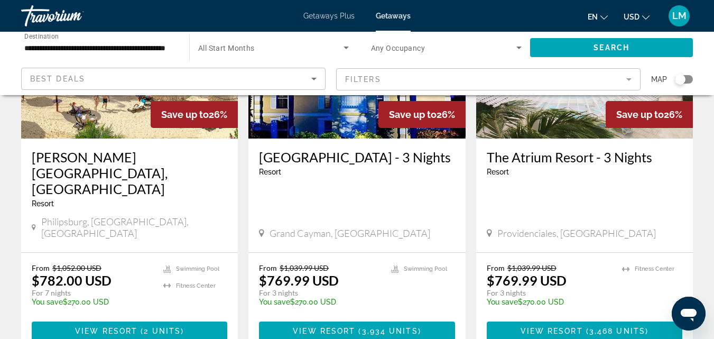
scroll to position [1315, 0]
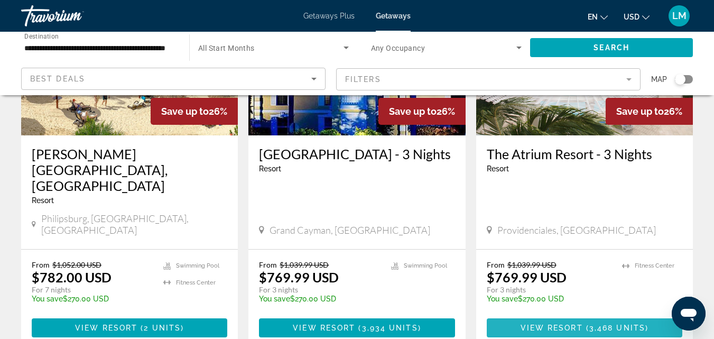
click at [580, 323] on span "View Resort" at bounding box center [552, 327] width 62 height 8
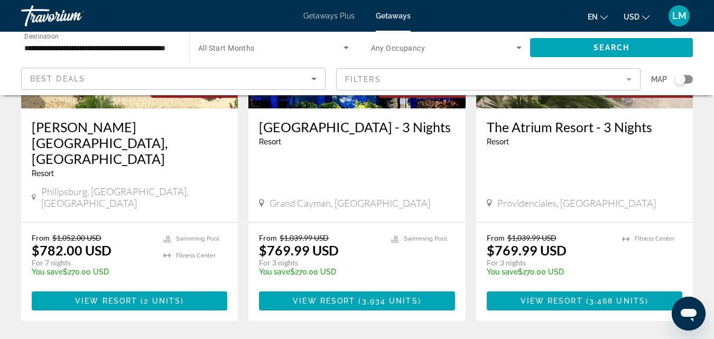
scroll to position [1378, 0]
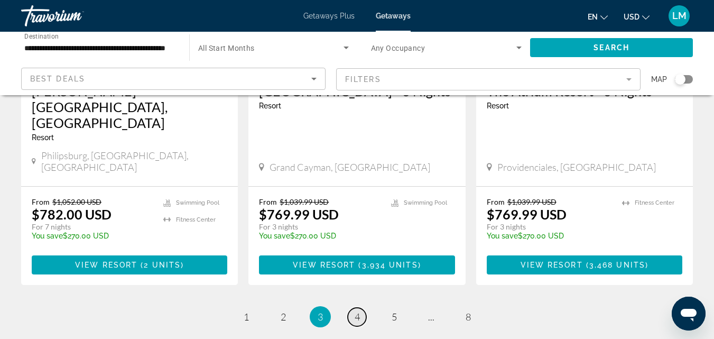
click at [357, 311] on span "4" at bounding box center [357, 317] width 5 height 12
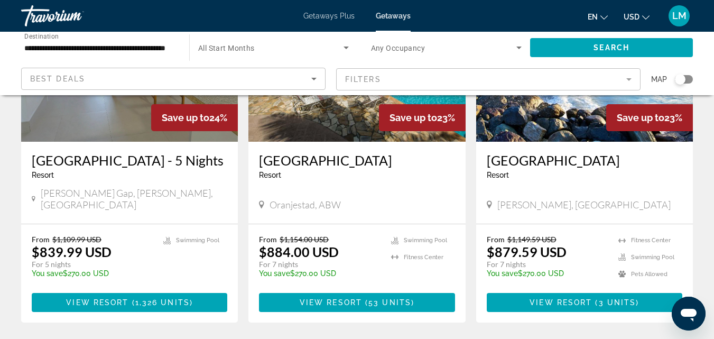
scroll to position [1397, 0]
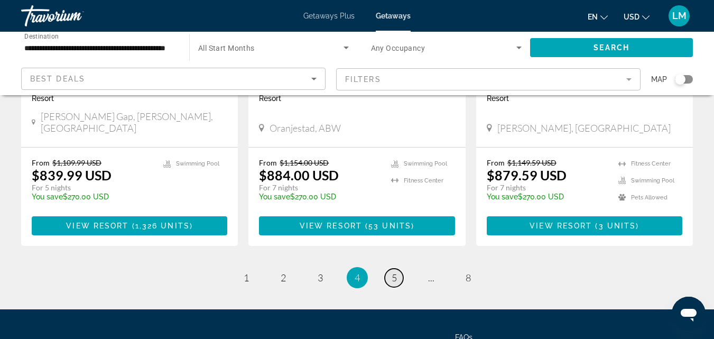
click at [396, 272] on span "5" at bounding box center [394, 278] width 5 height 12
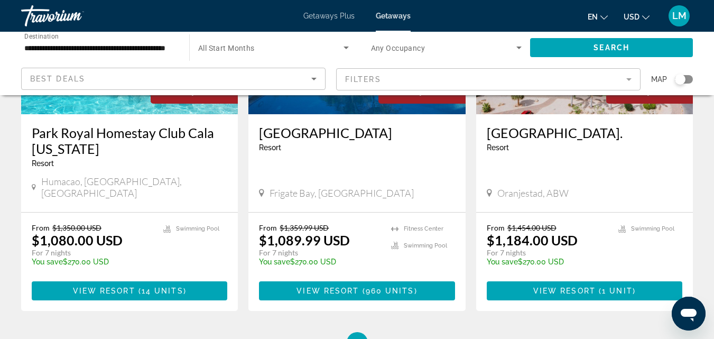
scroll to position [1362, 0]
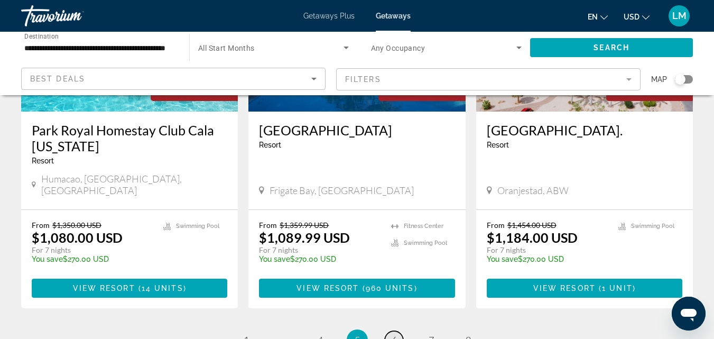
click at [396, 334] on span "6" at bounding box center [394, 340] width 5 height 12
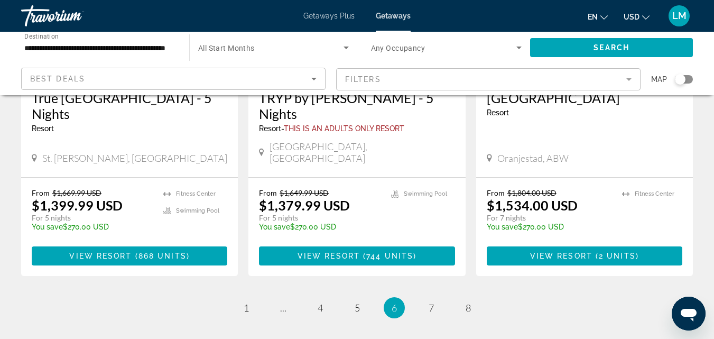
scroll to position [1398, 0]
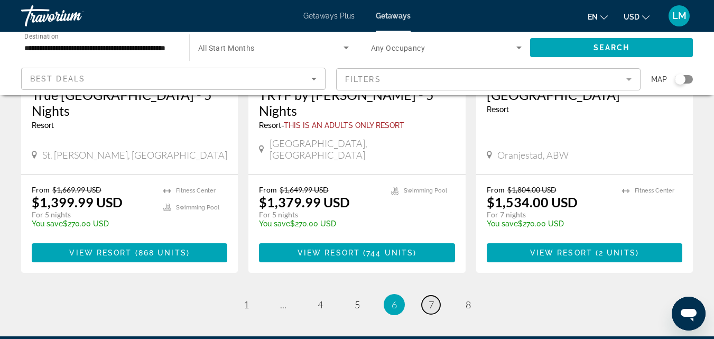
click at [430, 299] on span "7" at bounding box center [431, 305] width 5 height 12
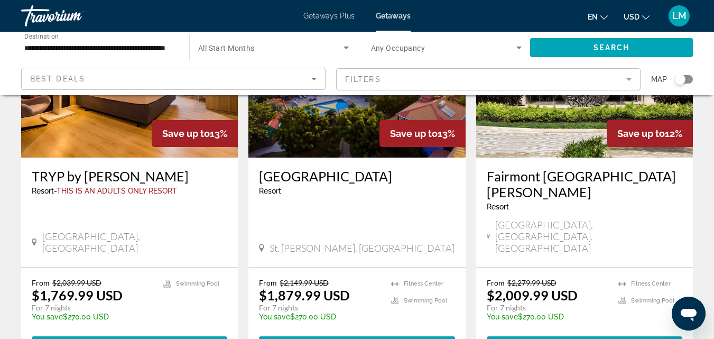
scroll to position [1326, 0]
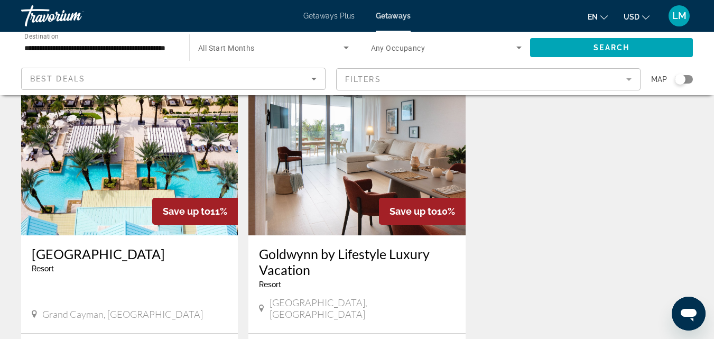
scroll to position [65, 0]
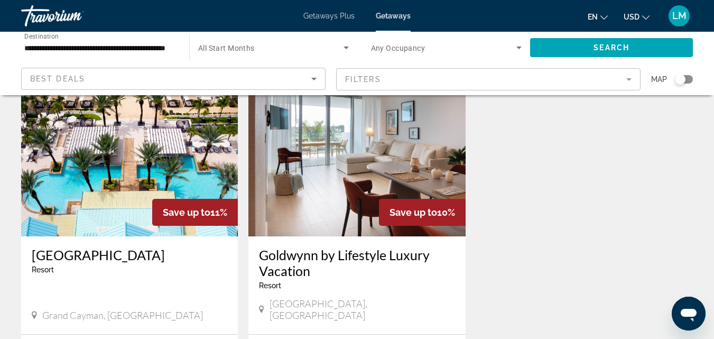
click at [713, 128] on div "58,784 Getaways units available across 86 Resorts Save up to 11% [GEOGRAPHIC_DA…" at bounding box center [357, 258] width 714 height 434
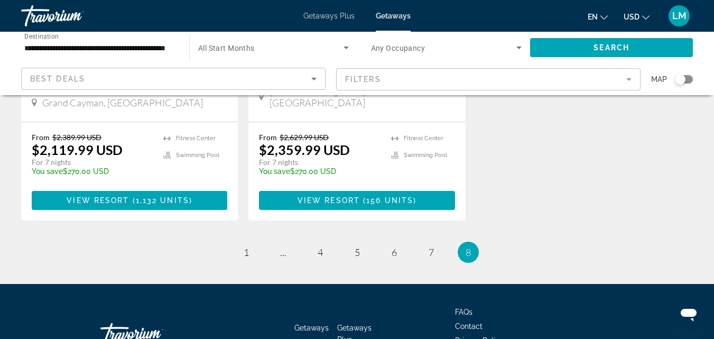
scroll to position [290, 0]
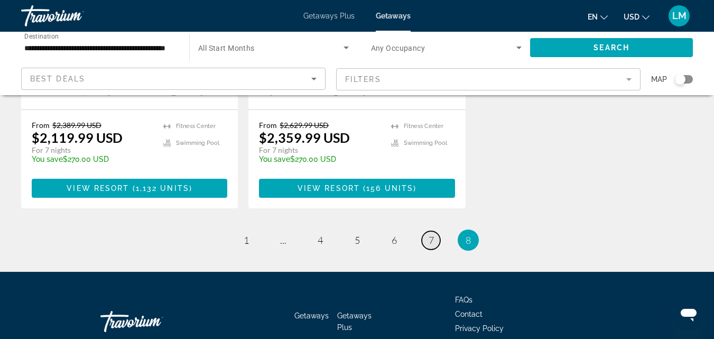
click at [429, 234] on span "7" at bounding box center [431, 240] width 5 height 12
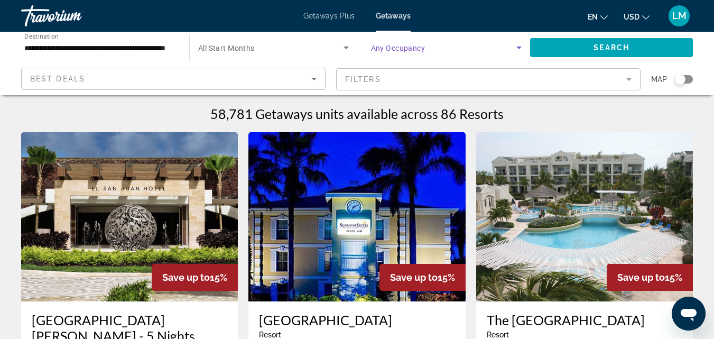
click at [520, 45] on icon "Search widget" at bounding box center [519, 47] width 13 height 13
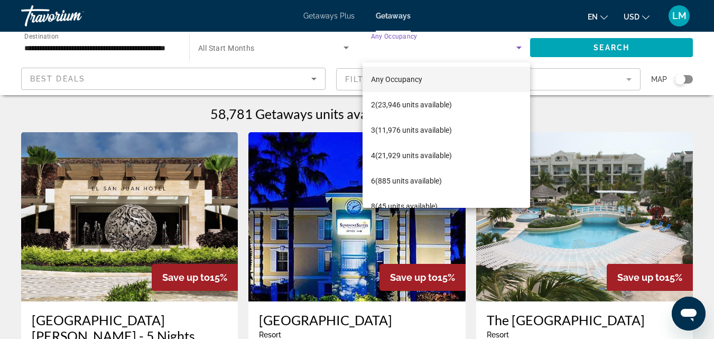
click at [582, 108] on div at bounding box center [357, 169] width 714 height 339
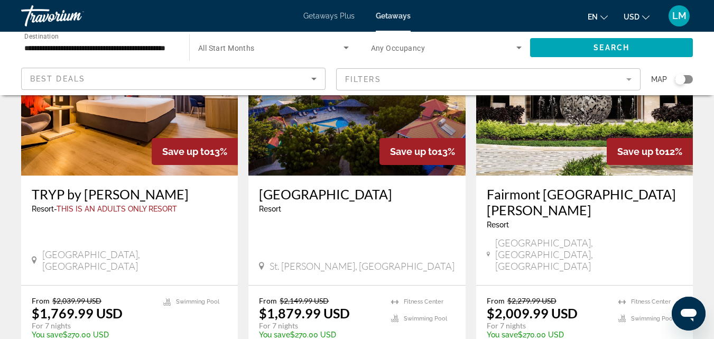
scroll to position [1317, 0]
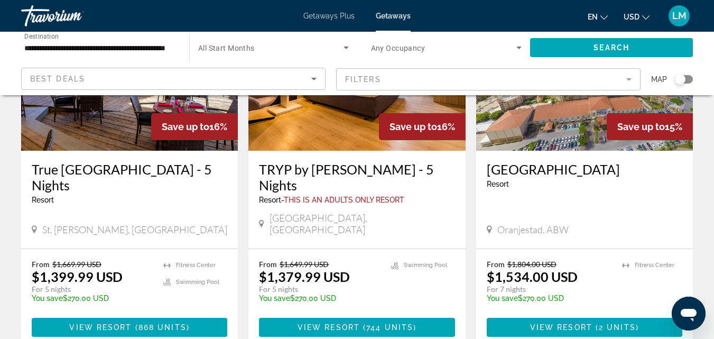
scroll to position [1335, 0]
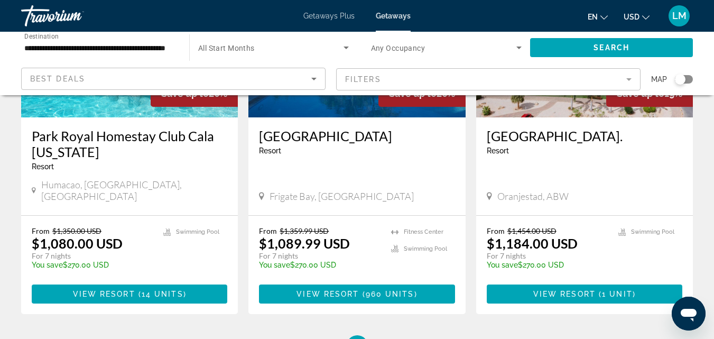
scroll to position [1360, 0]
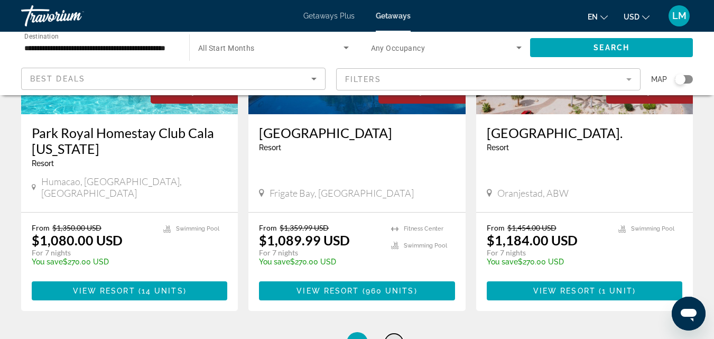
click at [395, 337] on span "6" at bounding box center [394, 343] width 5 height 12
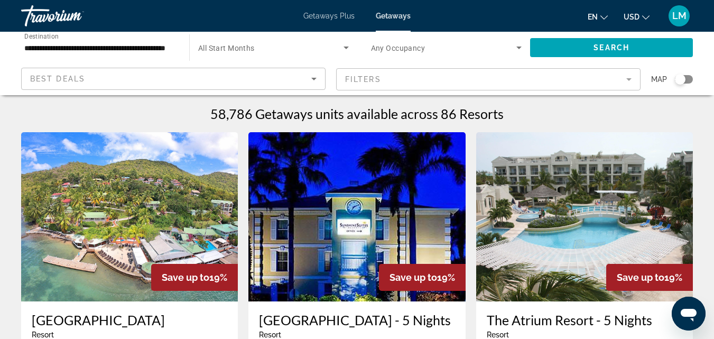
click at [589, 207] on img "Main content" at bounding box center [584, 216] width 217 height 169
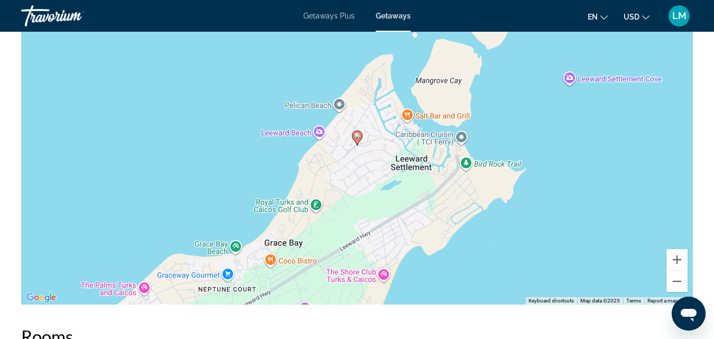
scroll to position [1381, 0]
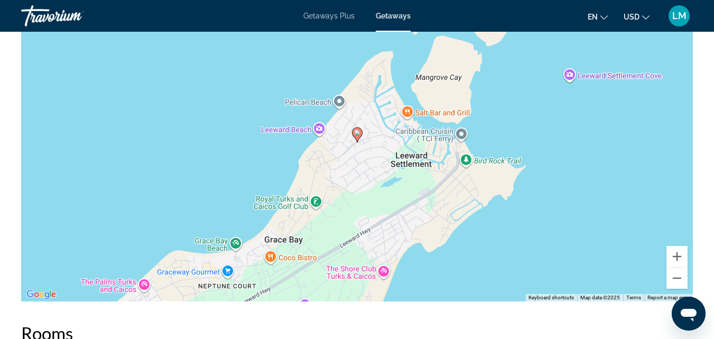
click at [146, 278] on div "To activate drag with keyboard, press Alt + Enter. Once in keyboard drag state,…" at bounding box center [357, 142] width 672 height 317
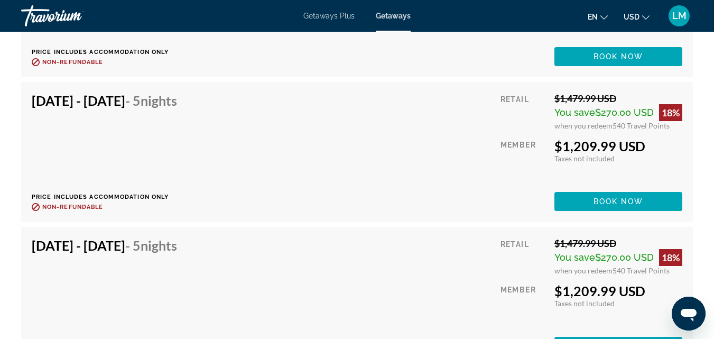
scroll to position [5078, 0]
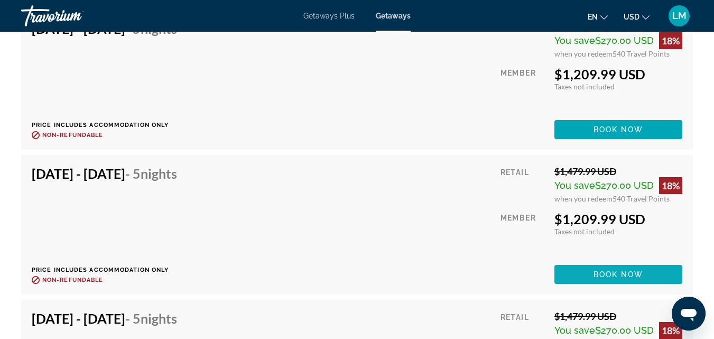
click at [622, 270] on span "Book now" at bounding box center [619, 274] width 50 height 8
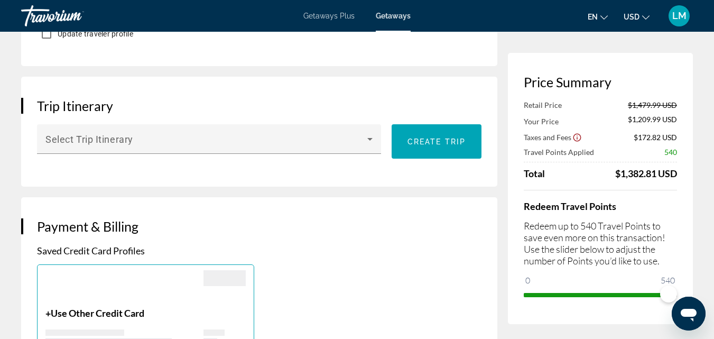
scroll to position [571, 0]
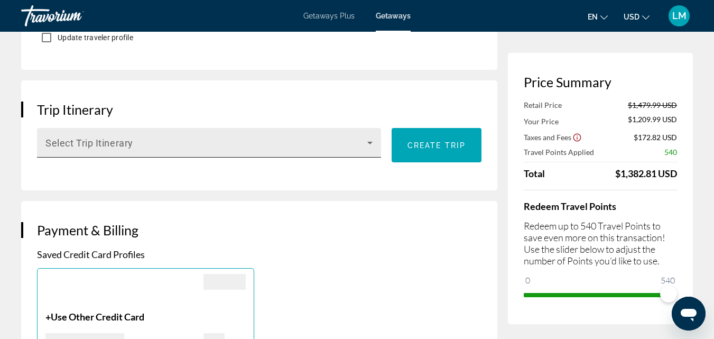
click at [371, 142] on icon "Main content" at bounding box center [369, 143] width 5 height 3
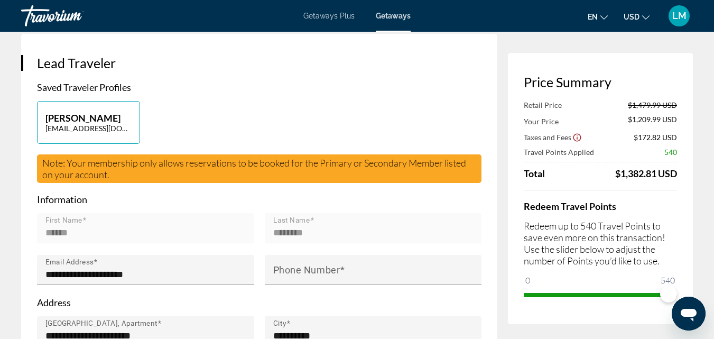
scroll to position [196, 0]
